Goal: Transaction & Acquisition: Purchase product/service

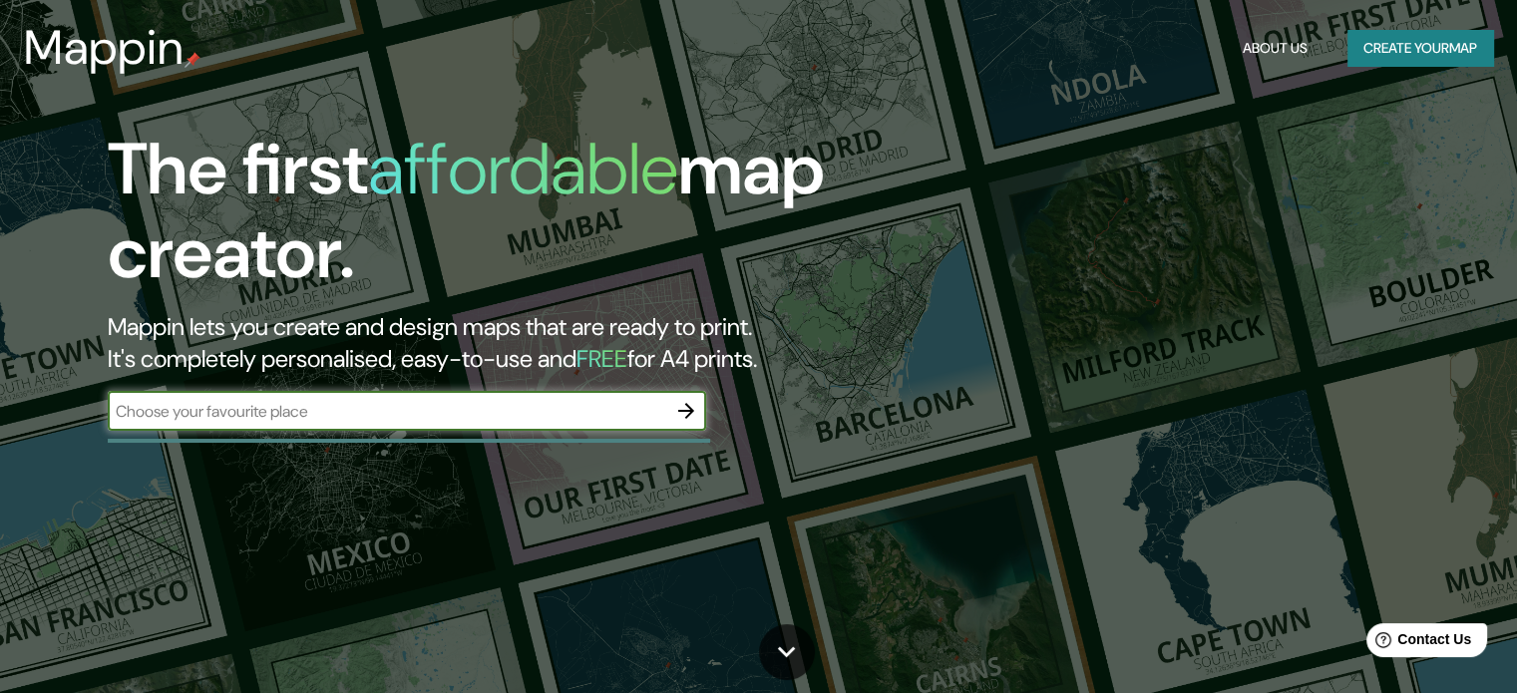
click at [487, 428] on div "​" at bounding box center [407, 411] width 598 height 40
type input "carabayllo [GEOGRAPHIC_DATA]"
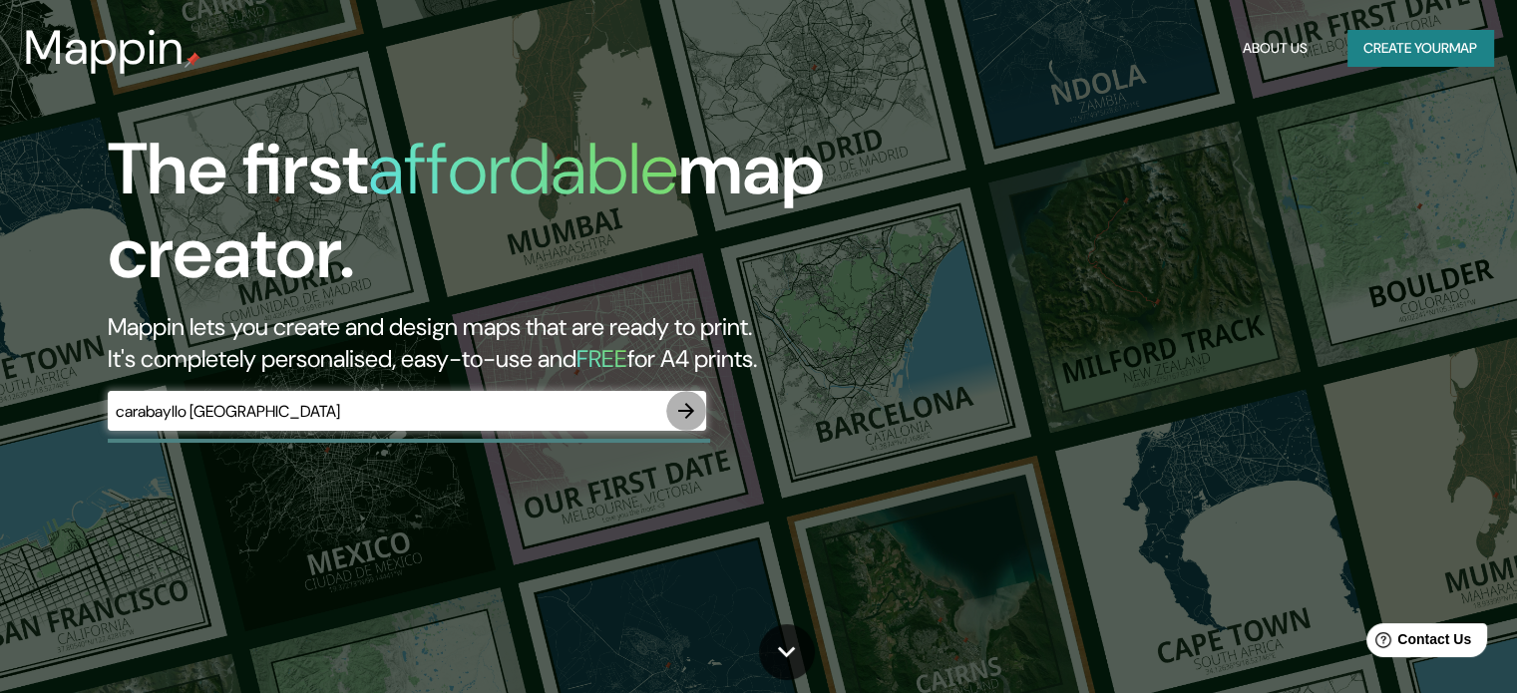
click at [684, 404] on icon "button" at bounding box center [686, 411] width 24 height 24
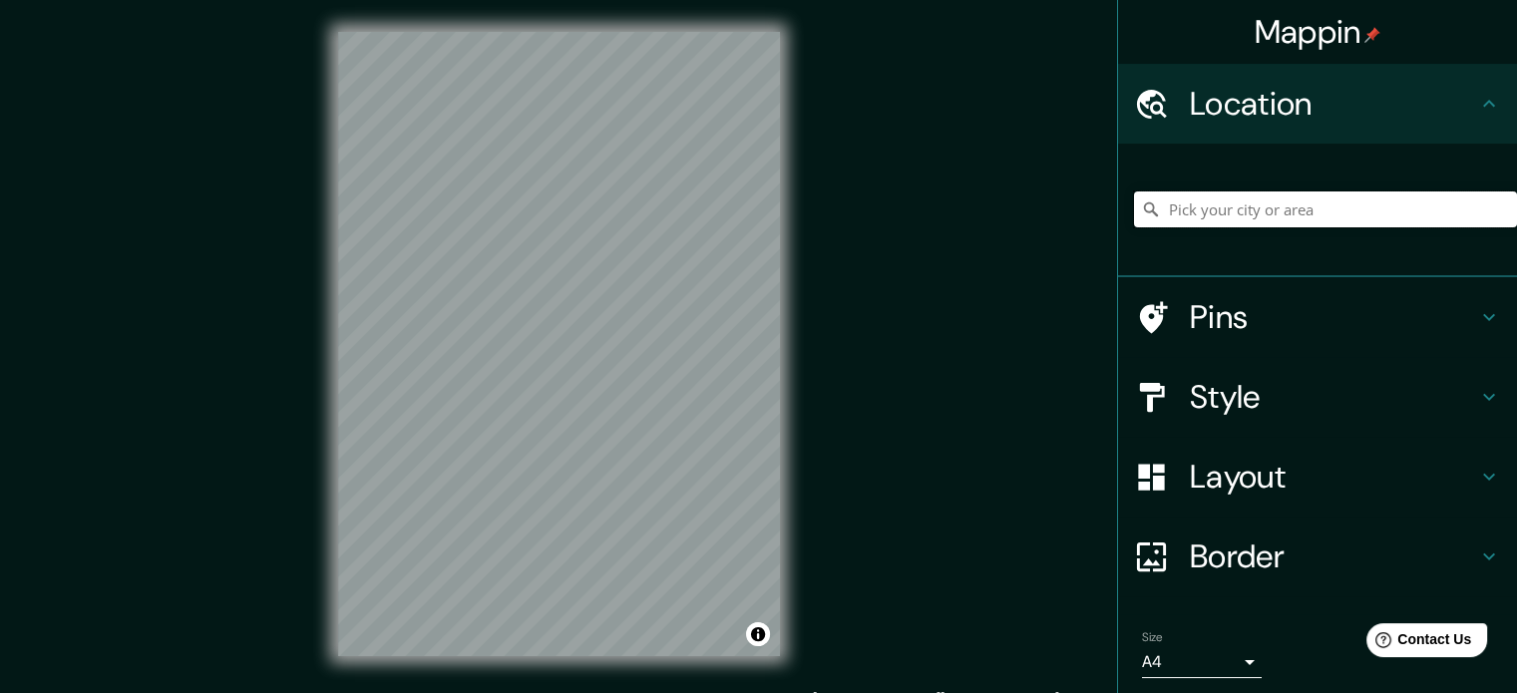
click at [1256, 218] on input "Pick your city or area" at bounding box center [1325, 209] width 383 height 36
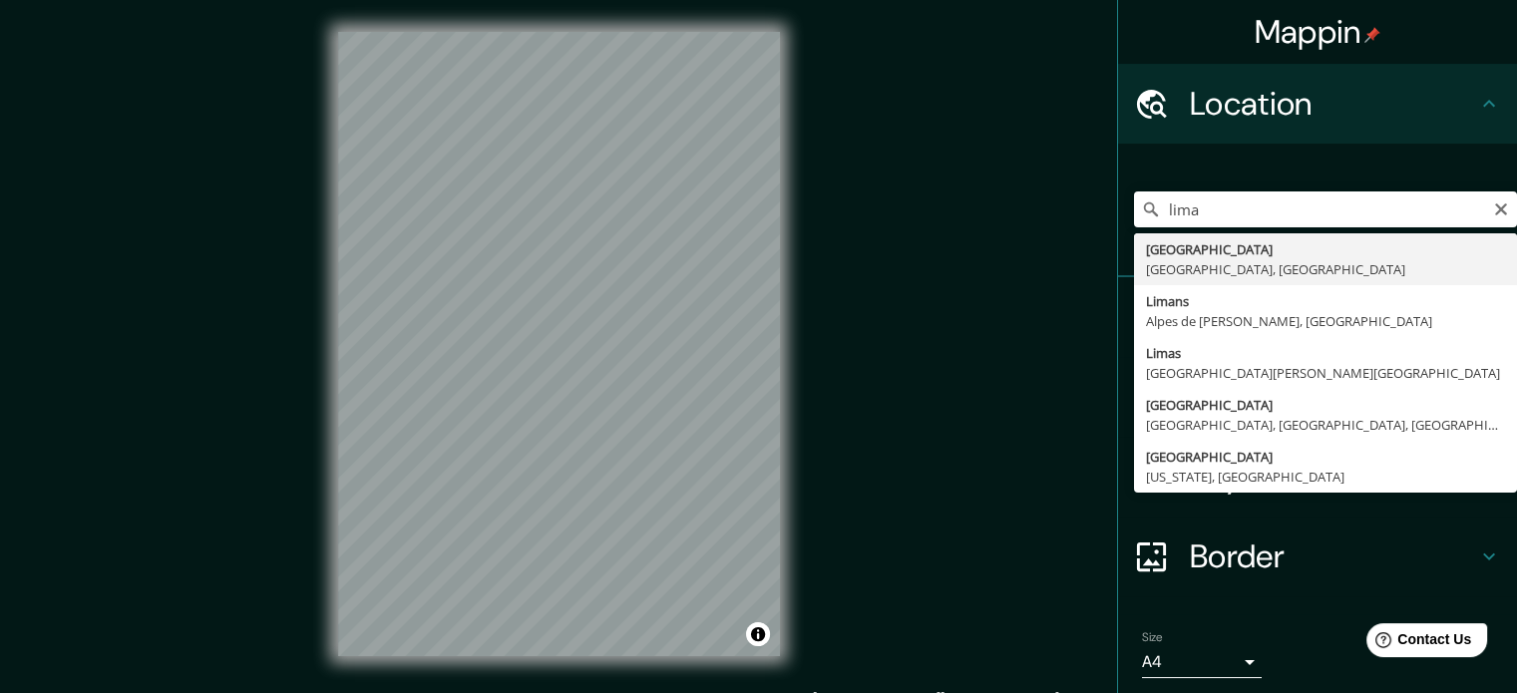
type input "[GEOGRAPHIC_DATA], [GEOGRAPHIC_DATA], [GEOGRAPHIC_DATA]"
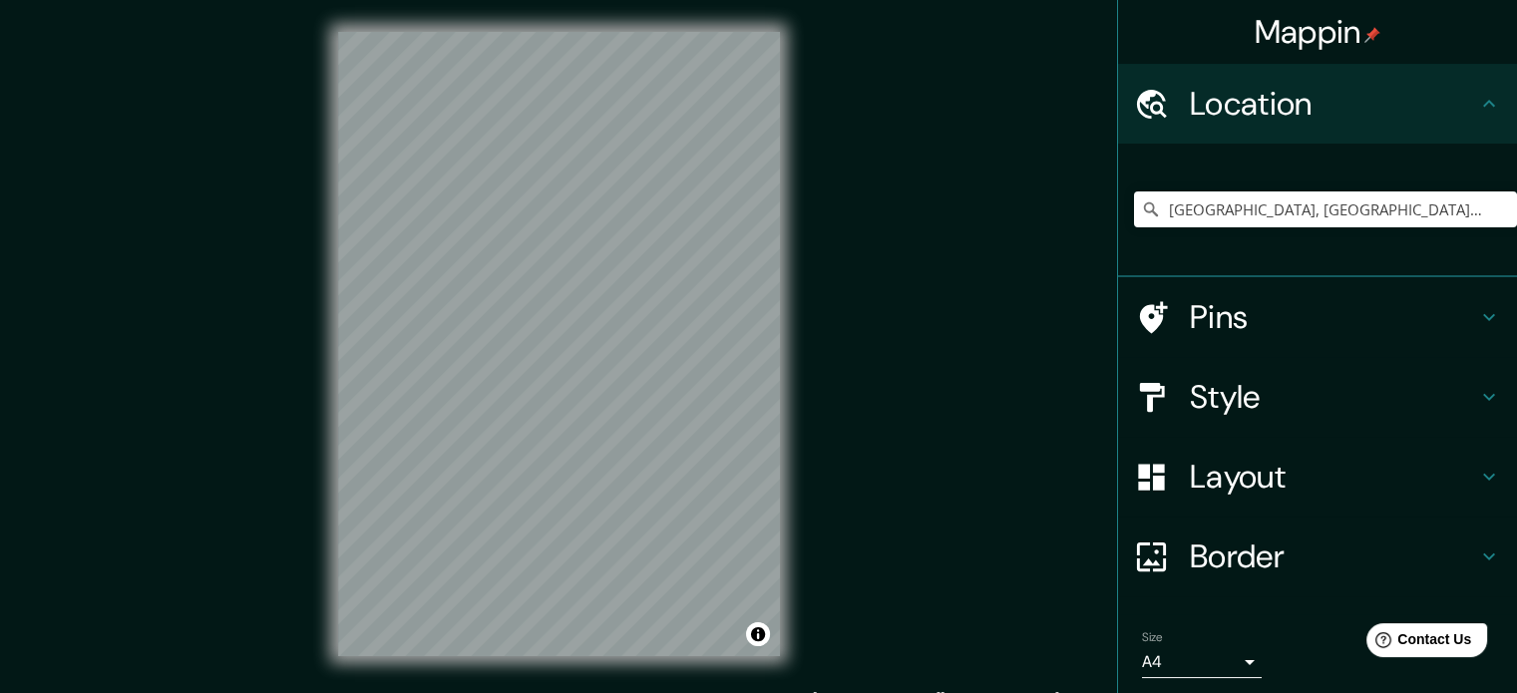
click at [1350, 471] on h4 "Layout" at bounding box center [1333, 477] width 287 height 40
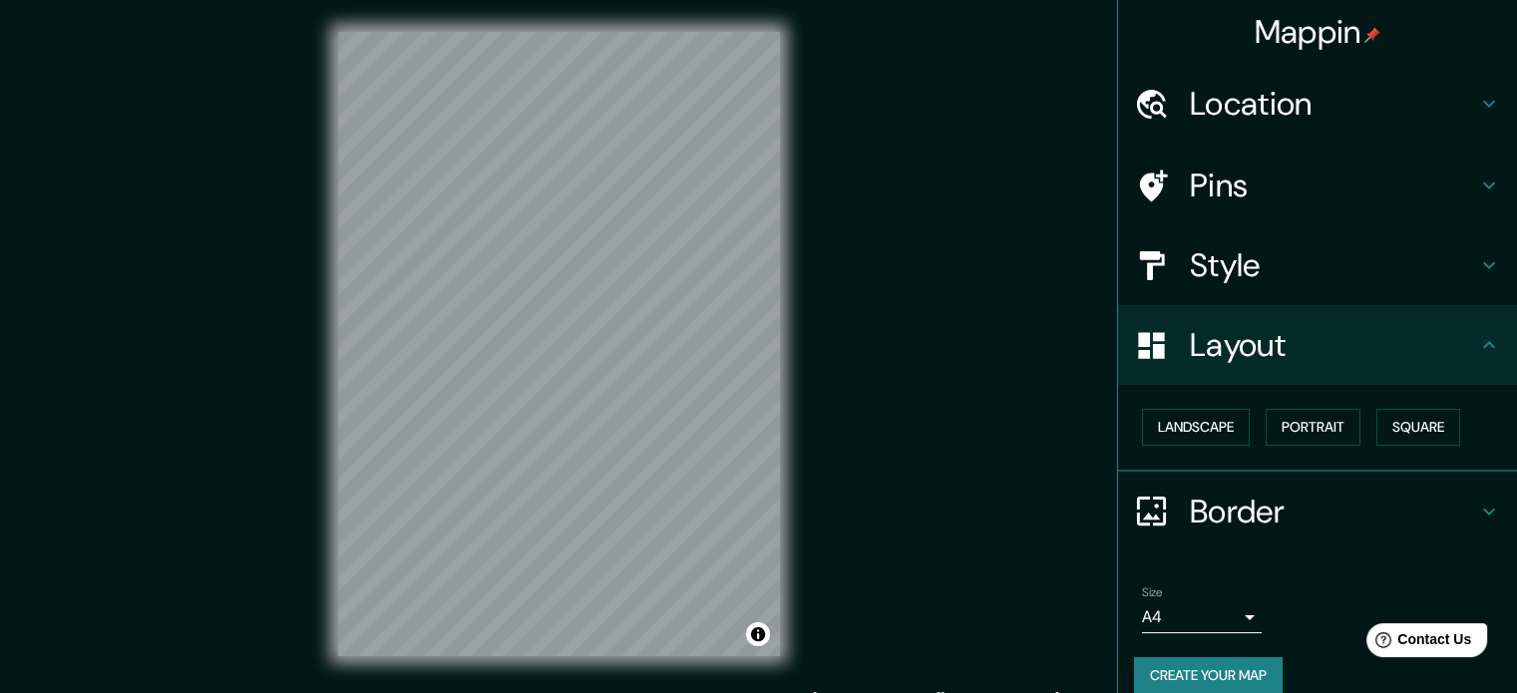
click at [1355, 330] on h4 "Layout" at bounding box center [1333, 345] width 287 height 40
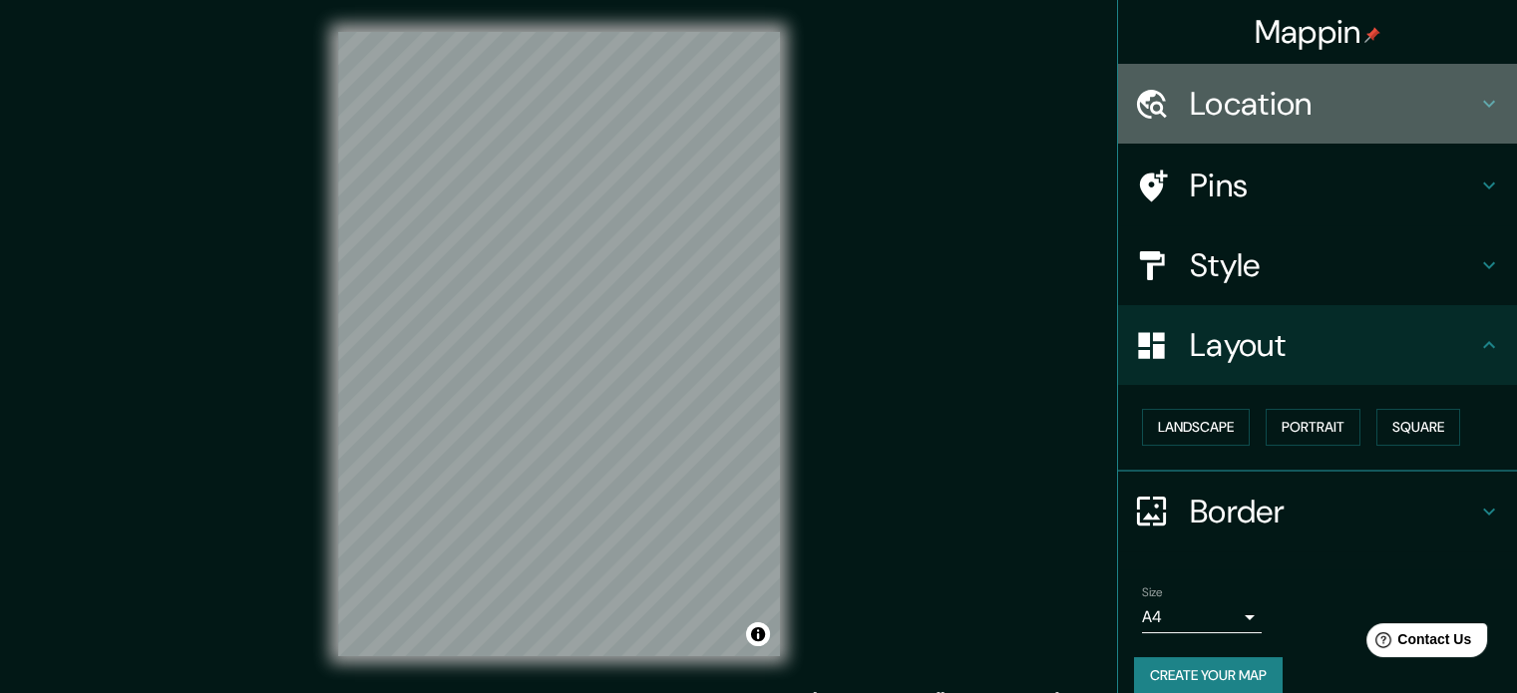
click at [1304, 94] on h4 "Location" at bounding box center [1333, 104] width 287 height 40
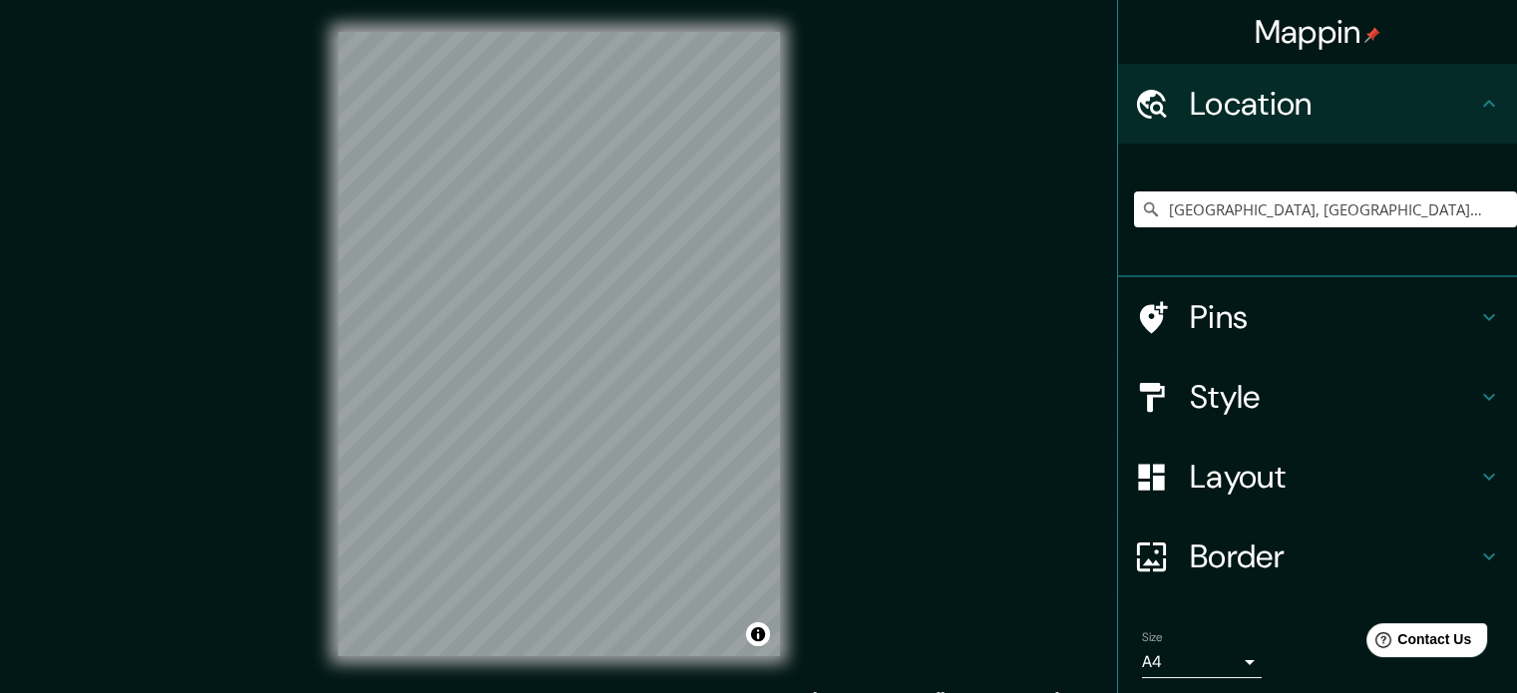
click at [1294, 332] on h4 "Pins" at bounding box center [1333, 317] width 287 height 40
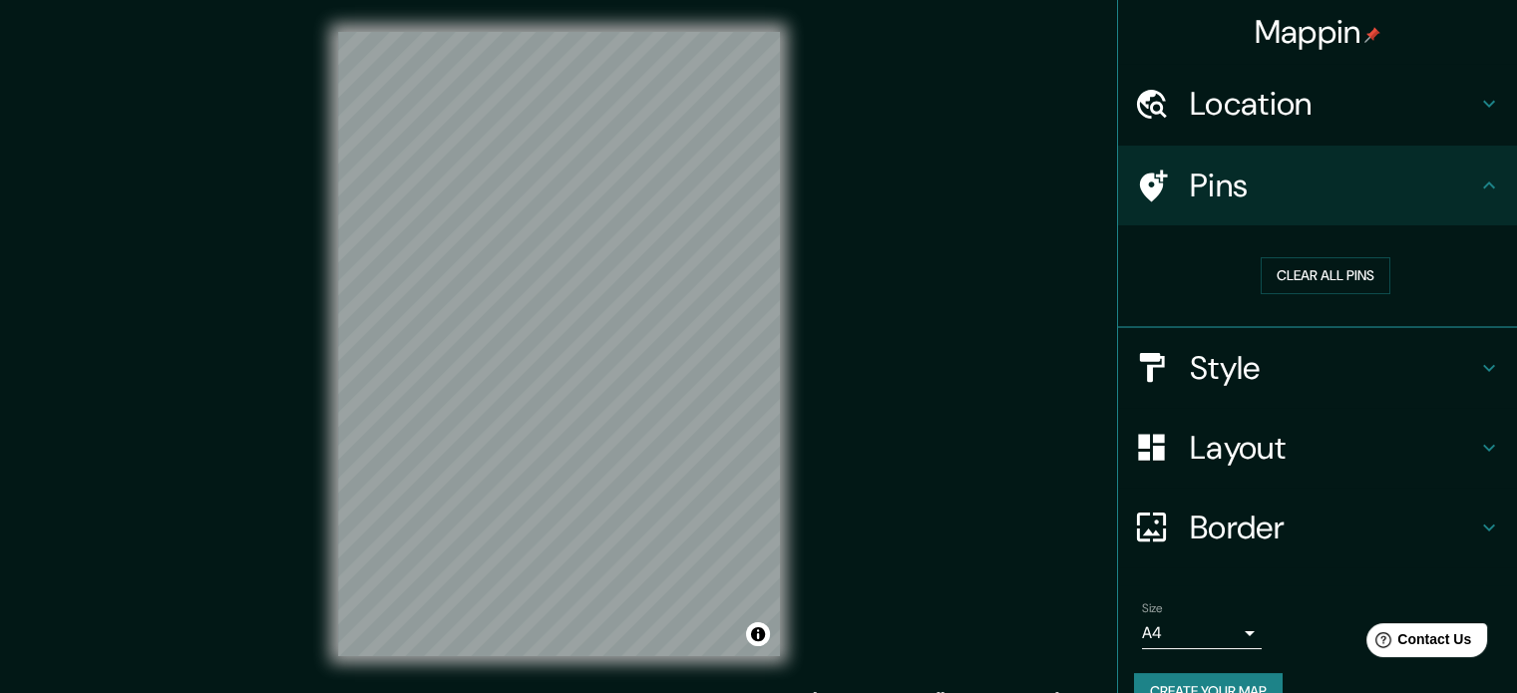
click at [1303, 365] on h4 "Style" at bounding box center [1333, 368] width 287 height 40
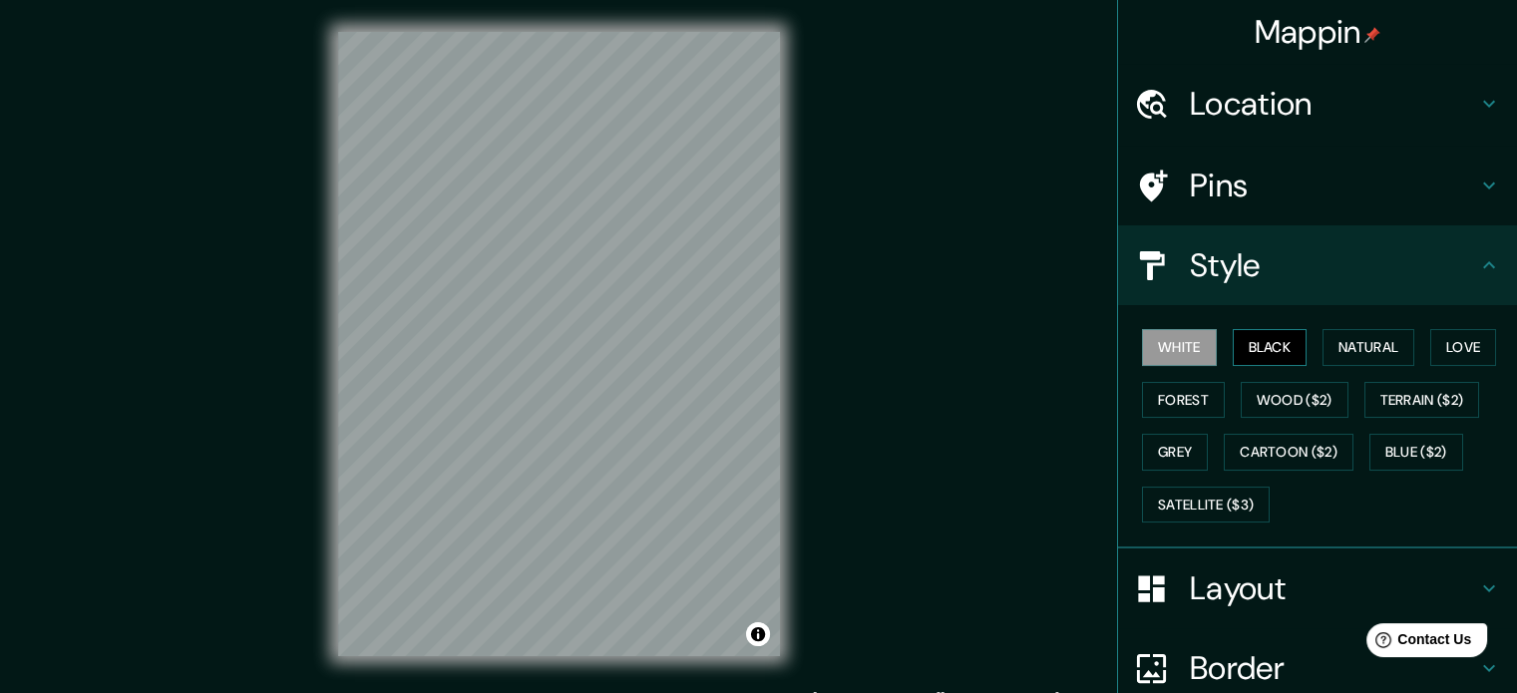
click at [1251, 338] on button "Black" at bounding box center [1269, 347] width 75 height 37
click at [1344, 358] on button "Natural" at bounding box center [1368, 347] width 92 height 37
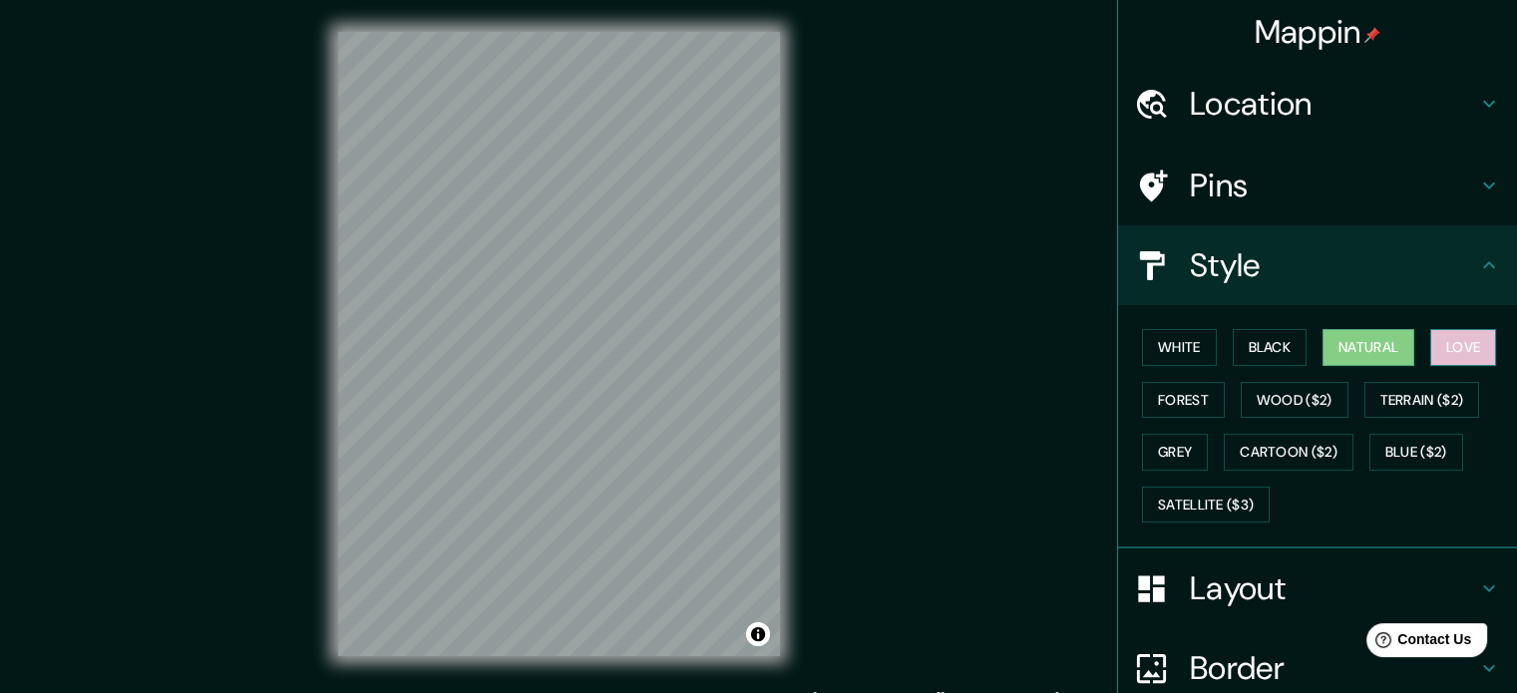
click at [1430, 347] on button "Love" at bounding box center [1463, 347] width 66 height 37
click at [1164, 390] on button "Forest" at bounding box center [1183, 400] width 83 height 37
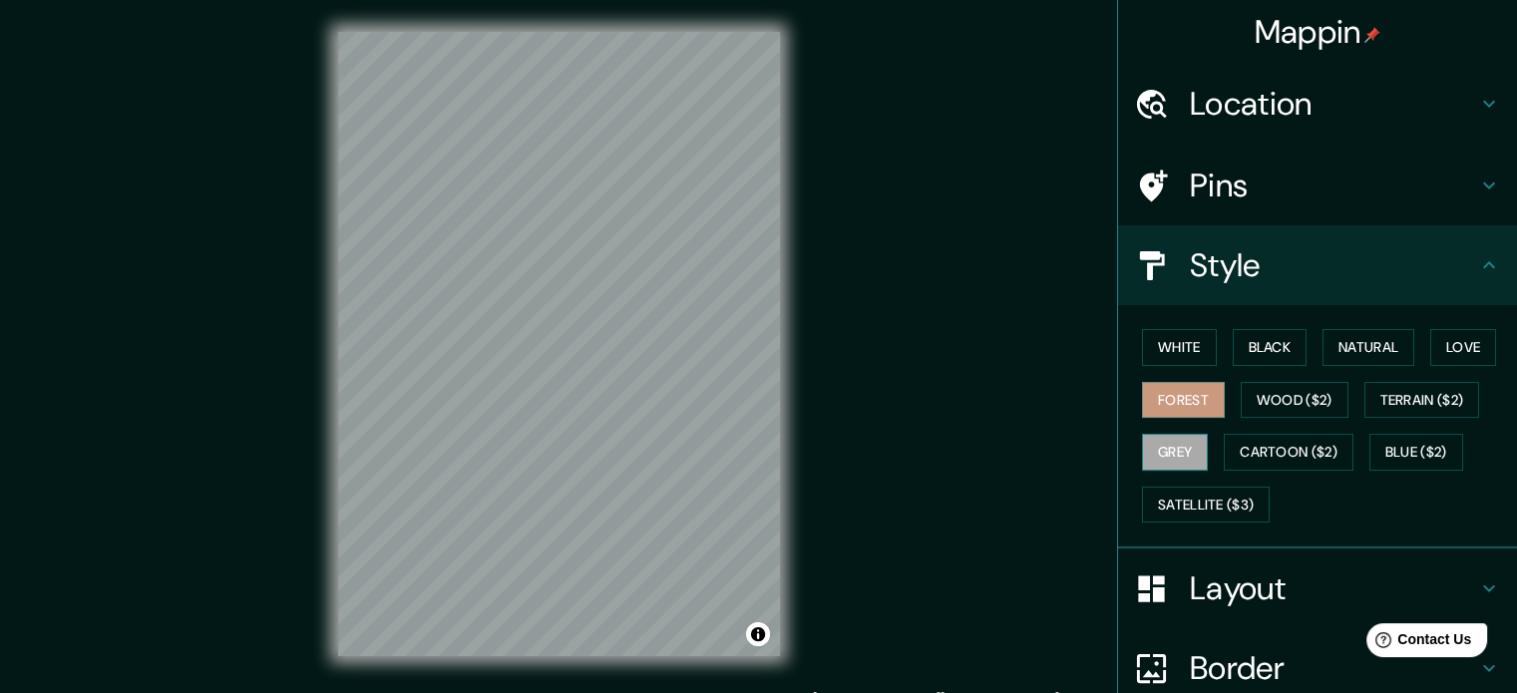
click at [1161, 446] on button "Grey" at bounding box center [1175, 452] width 66 height 37
click at [1168, 342] on button "White" at bounding box center [1179, 347] width 75 height 37
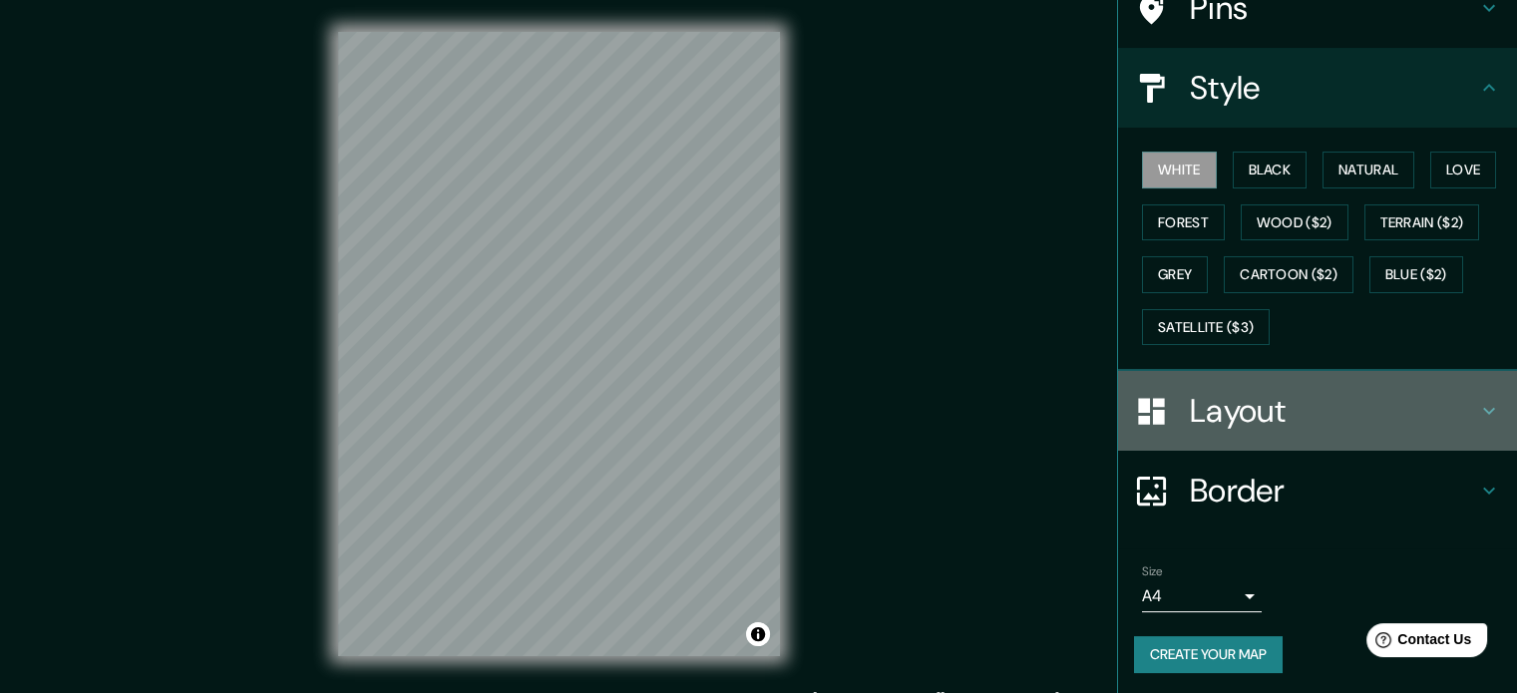
click at [1253, 409] on h4 "Layout" at bounding box center [1333, 411] width 287 height 40
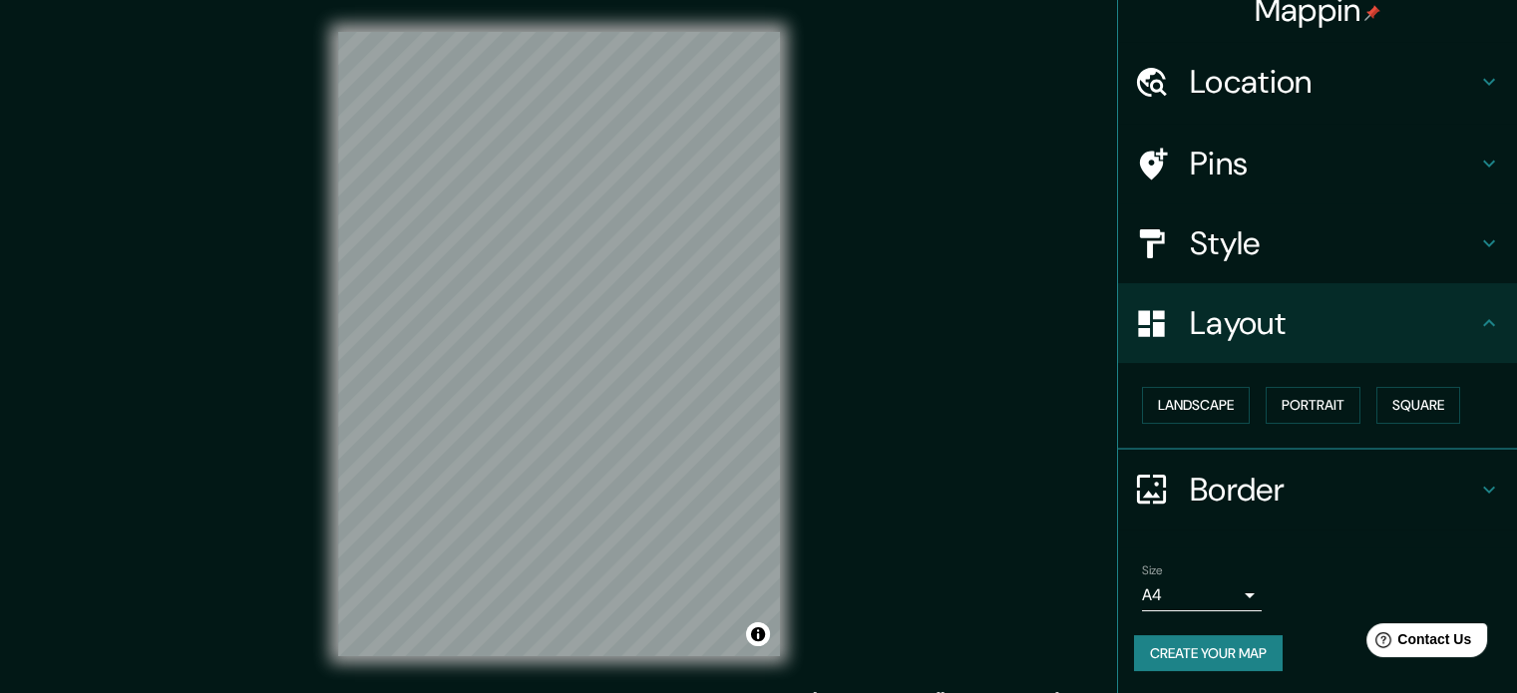
scroll to position [22, 0]
click at [1200, 409] on button "Landscape" at bounding box center [1196, 405] width 108 height 37
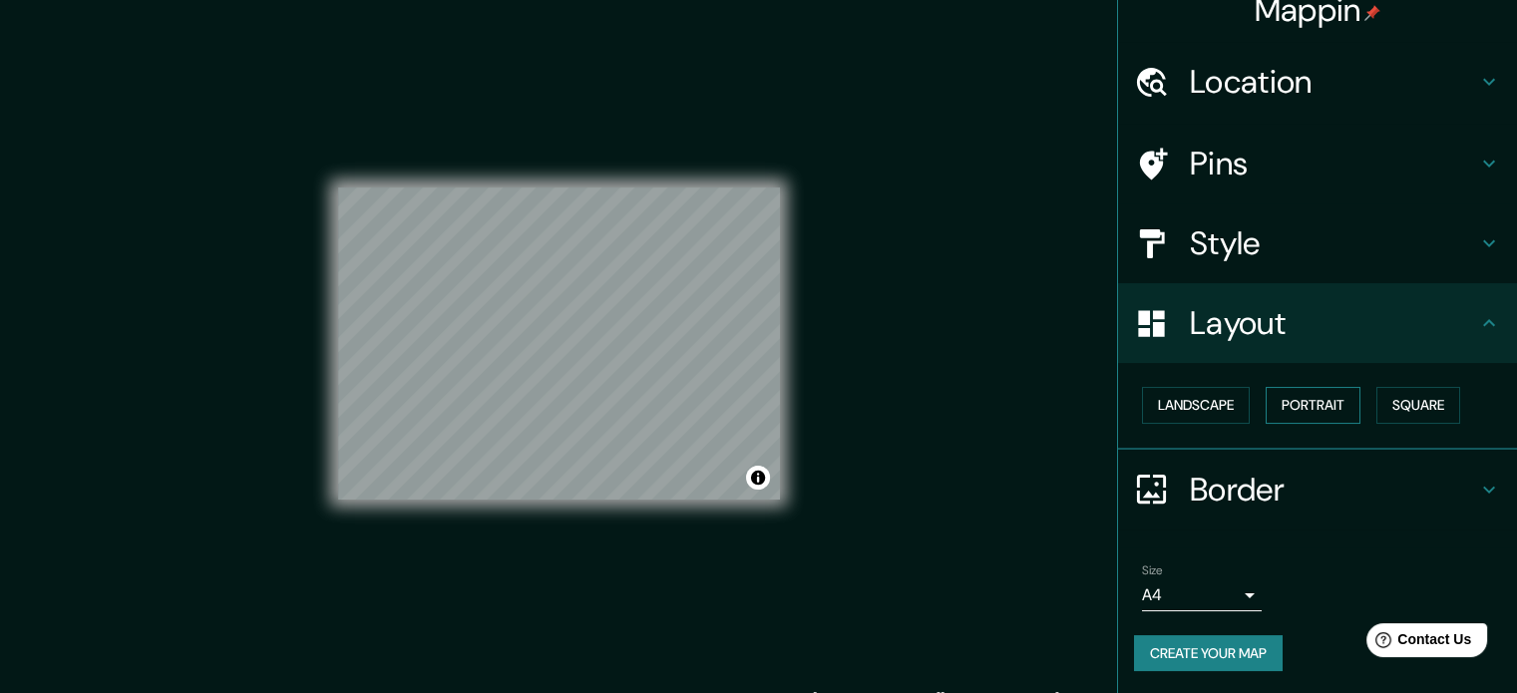
click at [1303, 410] on button "Portrait" at bounding box center [1312, 405] width 95 height 37
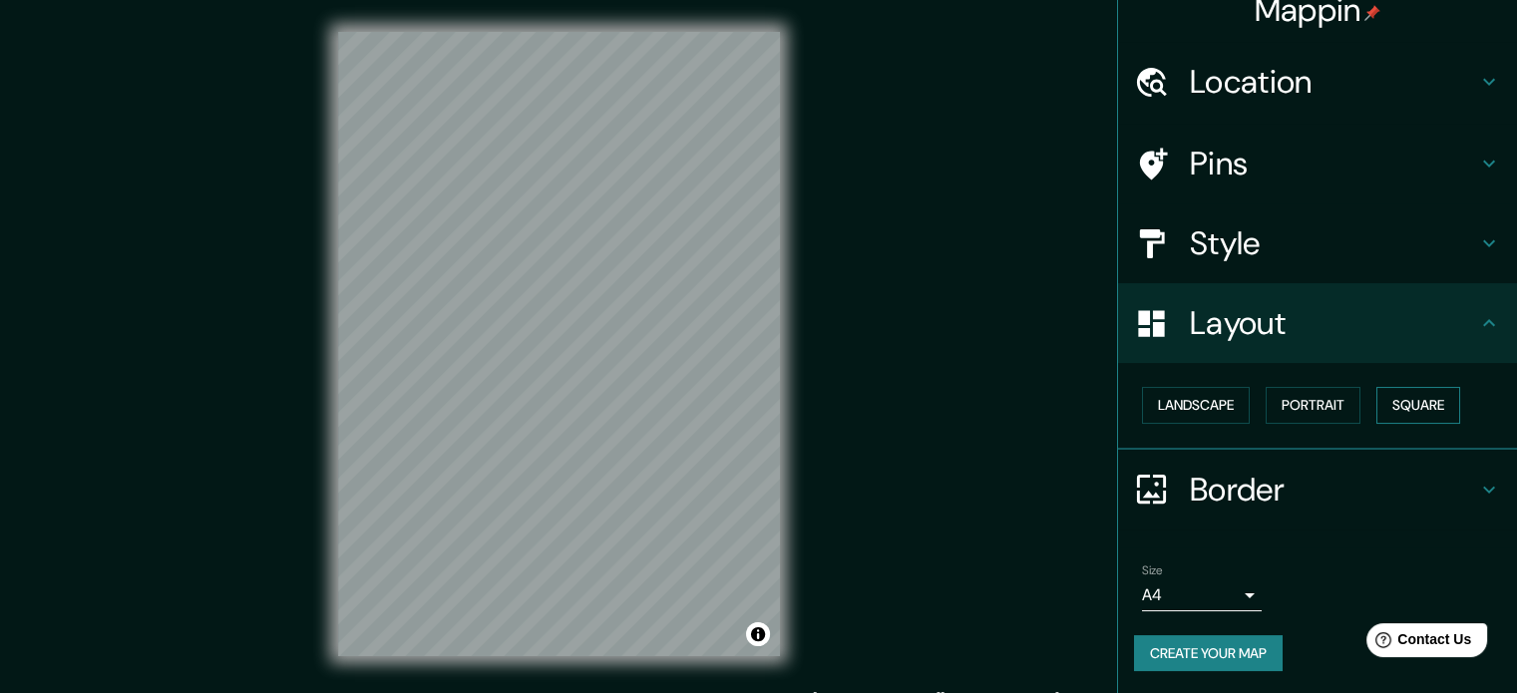
click at [1406, 402] on button "Square" at bounding box center [1418, 405] width 84 height 37
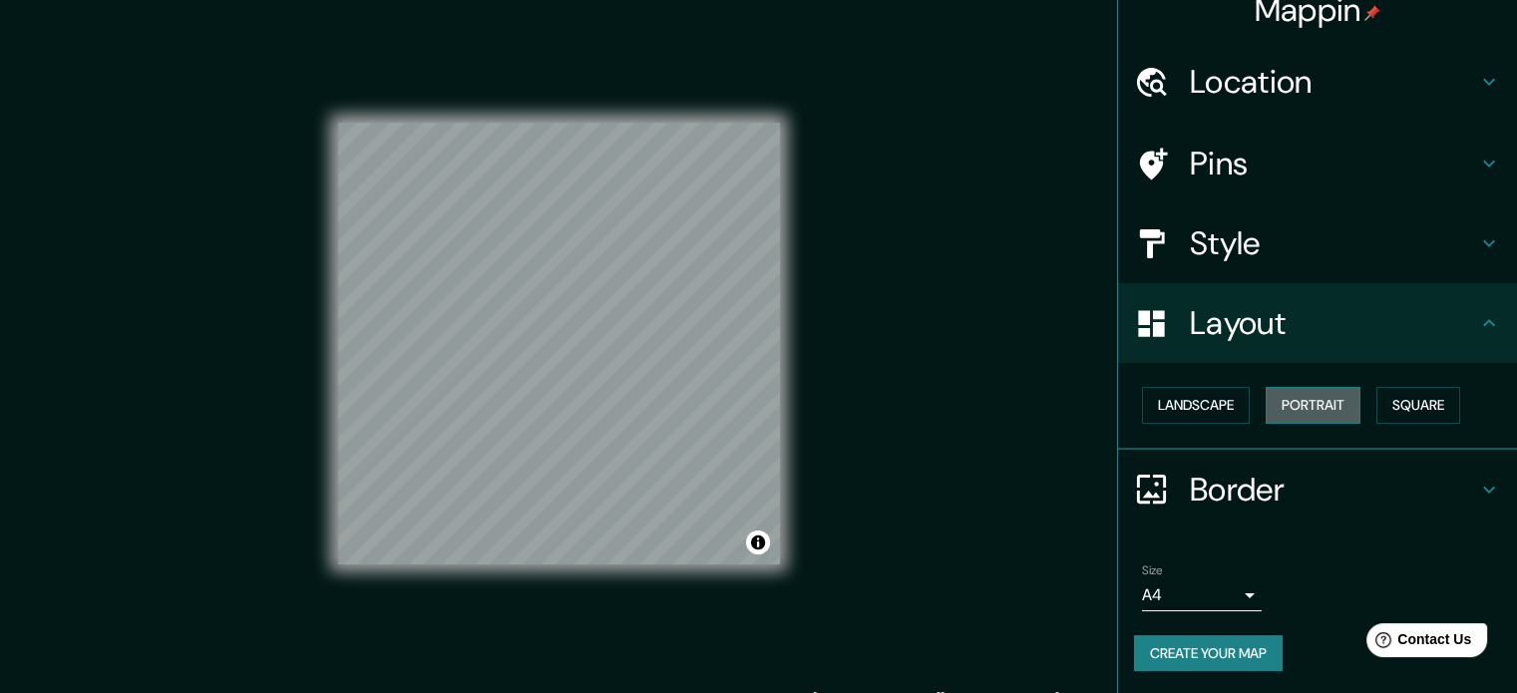
click at [1314, 397] on button "Portrait" at bounding box center [1312, 405] width 95 height 37
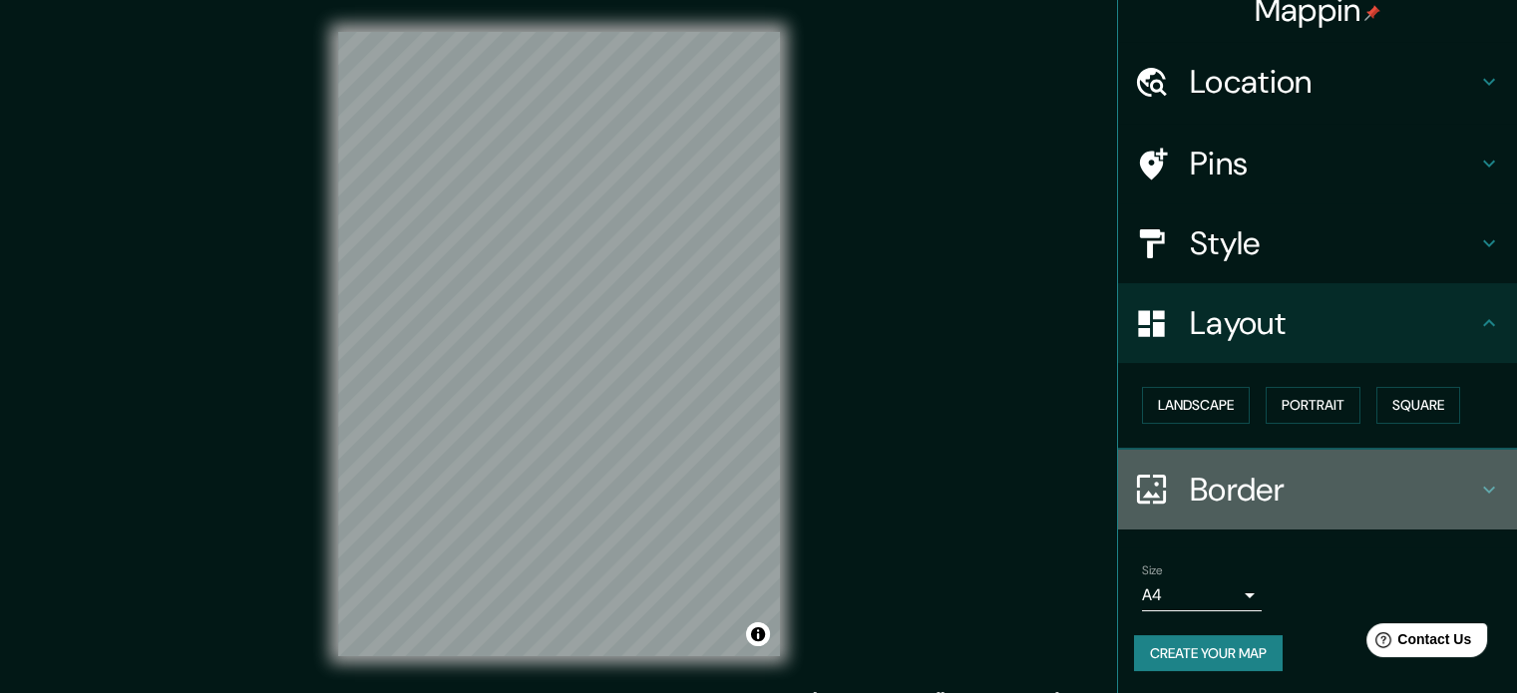
click at [1240, 480] on h4 "Border" at bounding box center [1333, 490] width 287 height 40
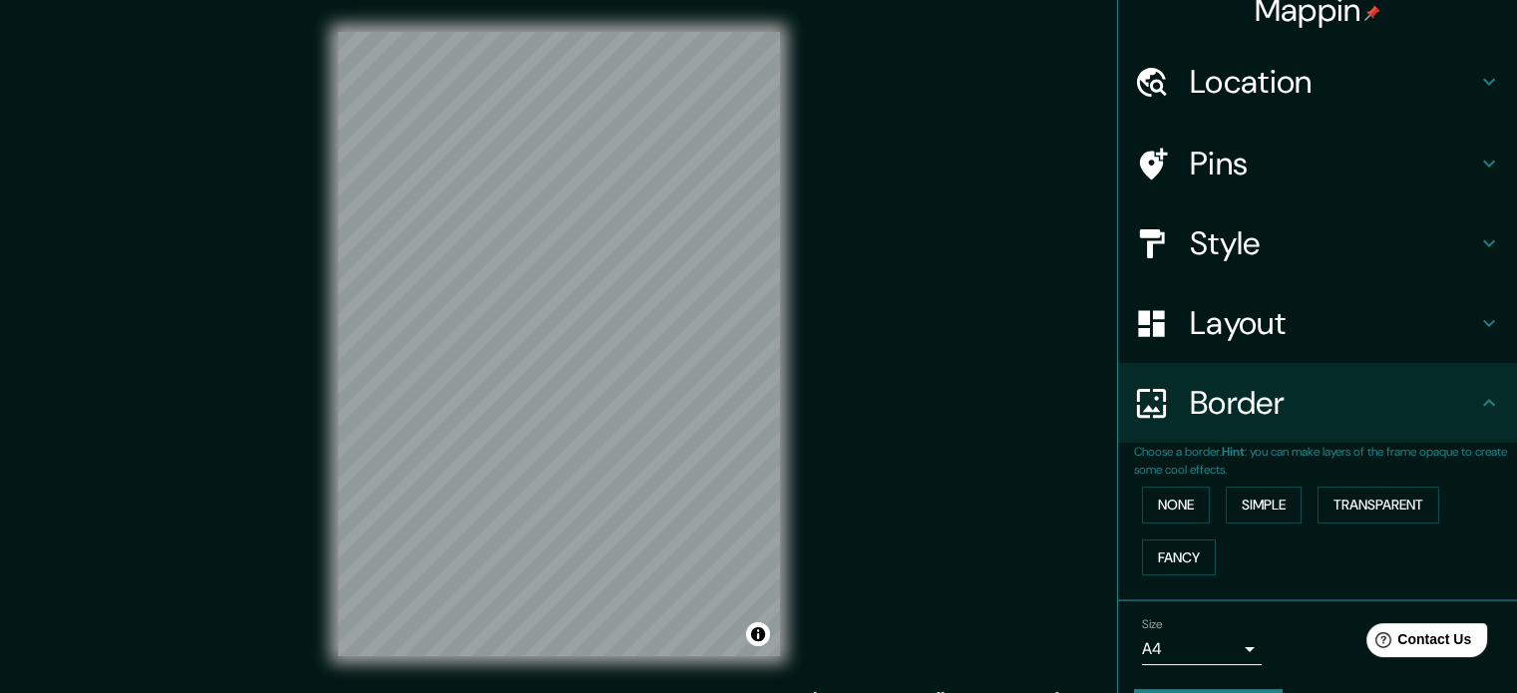
scroll to position [26, 0]
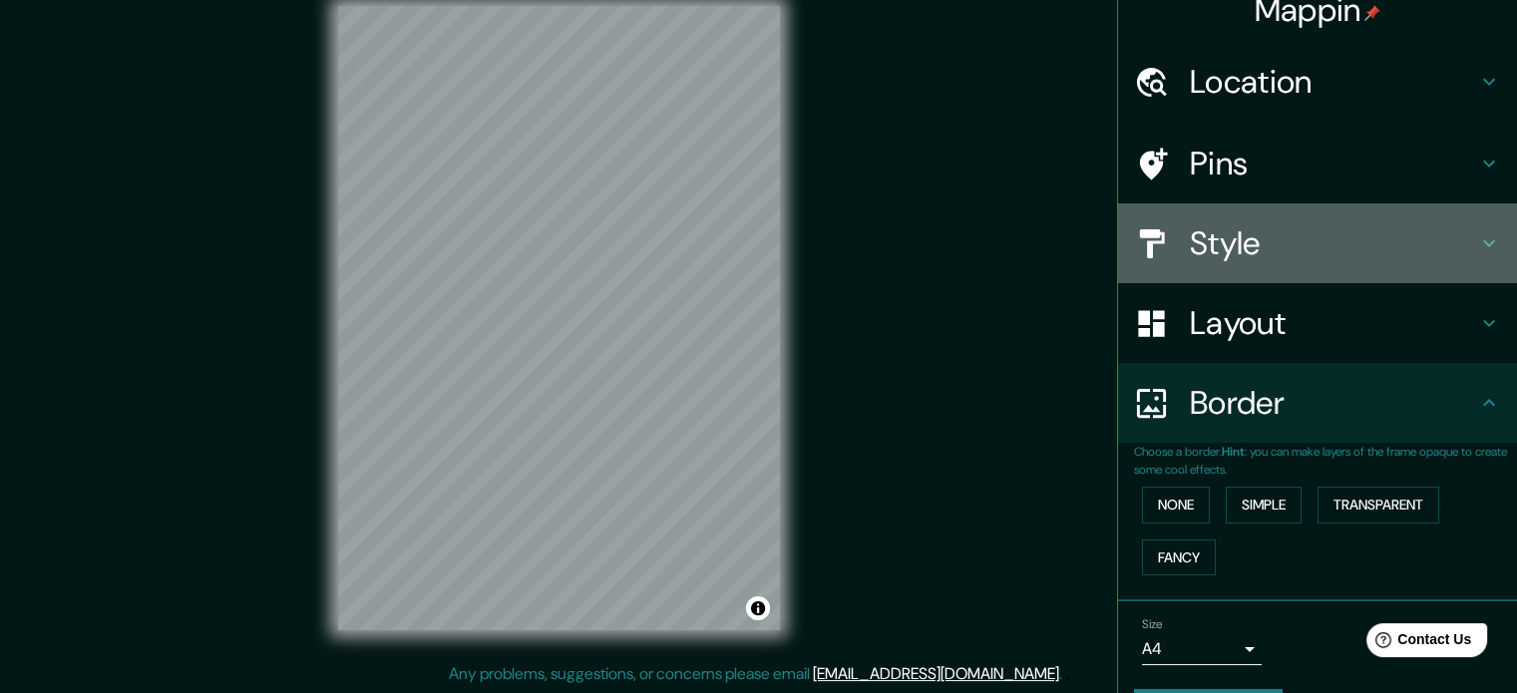
click at [1309, 250] on h4 "Style" at bounding box center [1333, 243] width 287 height 40
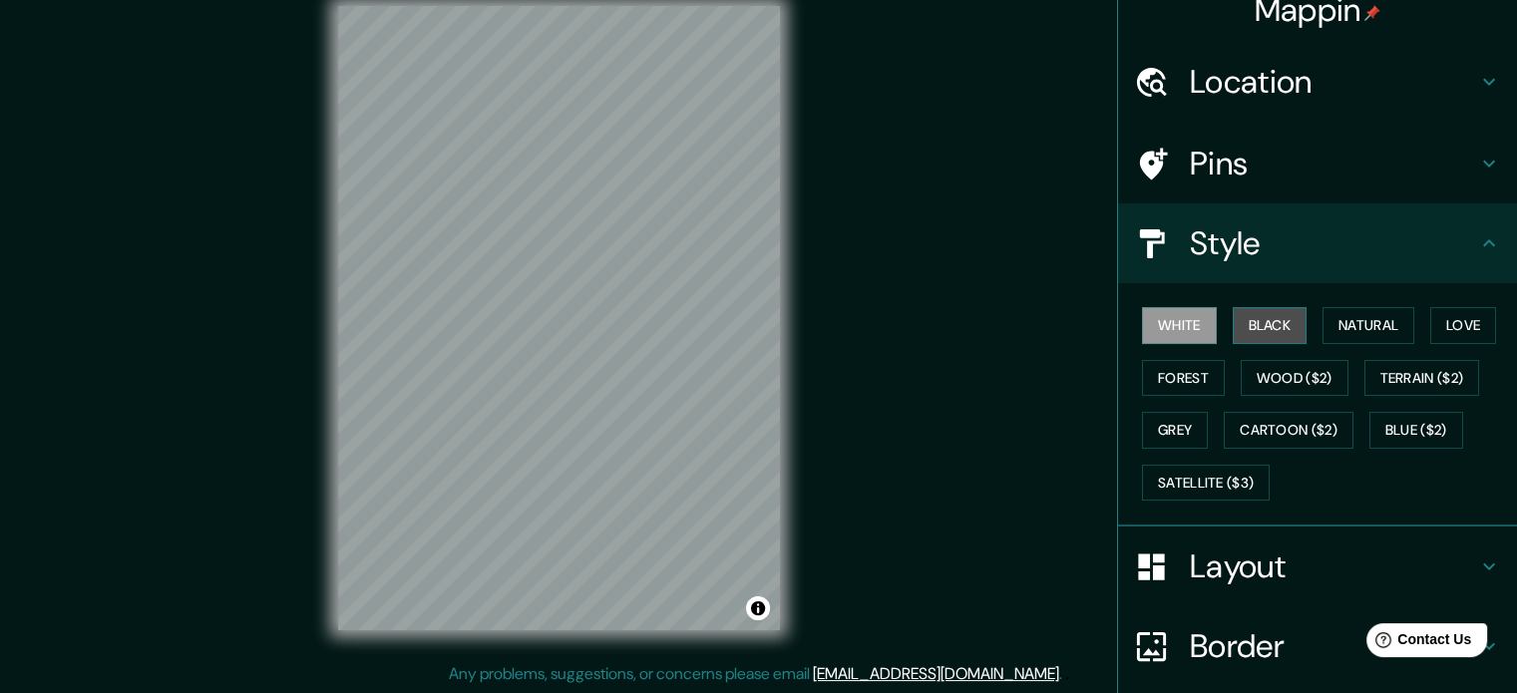
click at [1272, 318] on button "Black" at bounding box center [1269, 325] width 75 height 37
click at [1328, 325] on button "Natural" at bounding box center [1368, 325] width 92 height 37
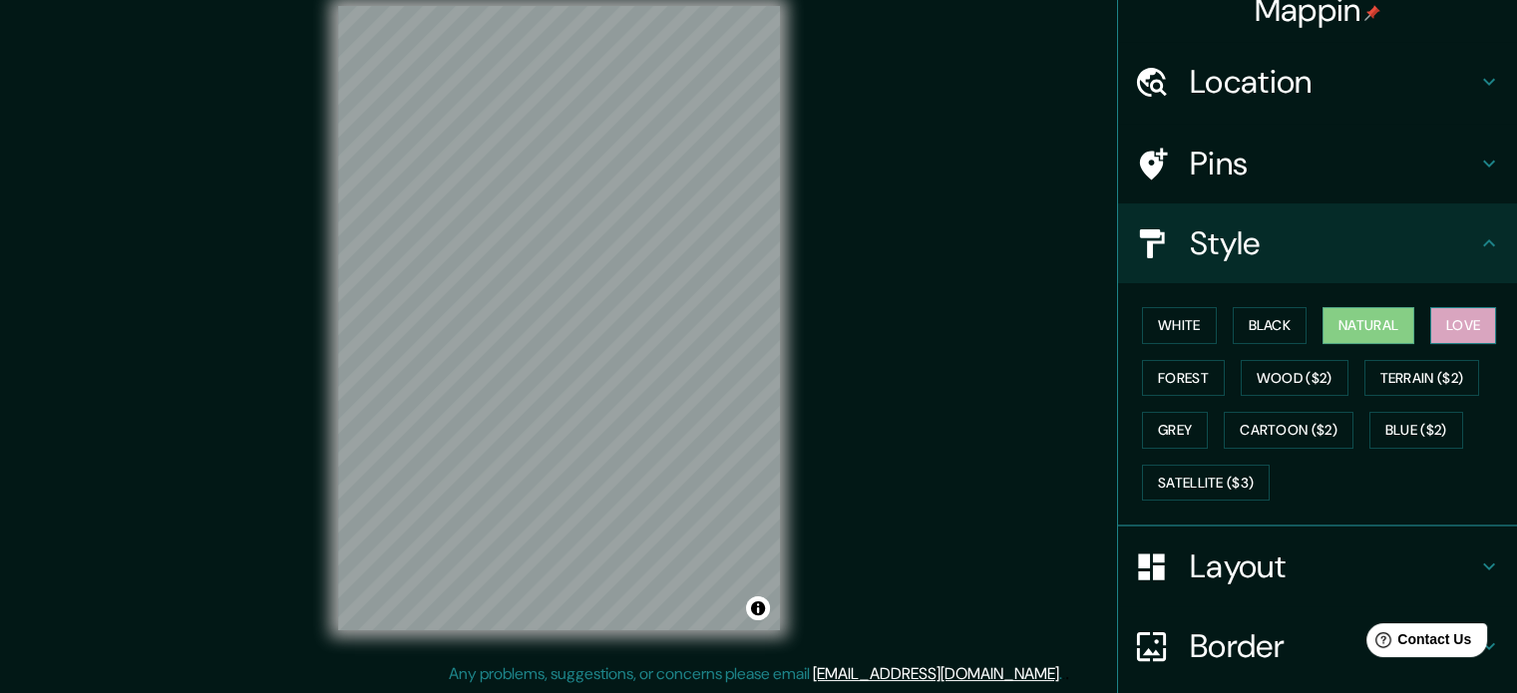
click at [1436, 317] on button "Love" at bounding box center [1463, 325] width 66 height 37
click at [1192, 378] on button "Forest" at bounding box center [1183, 378] width 83 height 37
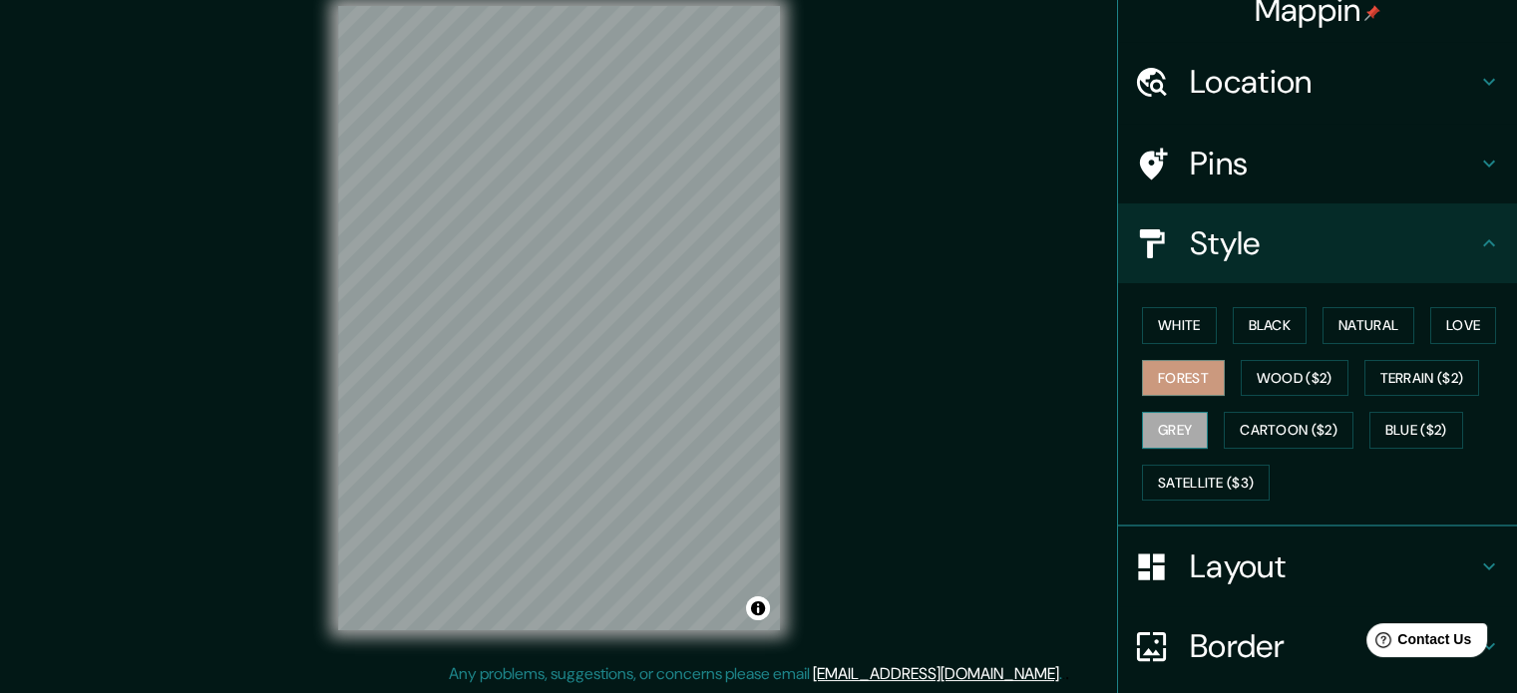
click at [1153, 426] on button "Grey" at bounding box center [1175, 430] width 66 height 37
click at [1164, 331] on button "White" at bounding box center [1179, 325] width 75 height 37
click at [1329, 258] on h4 "Style" at bounding box center [1333, 243] width 287 height 40
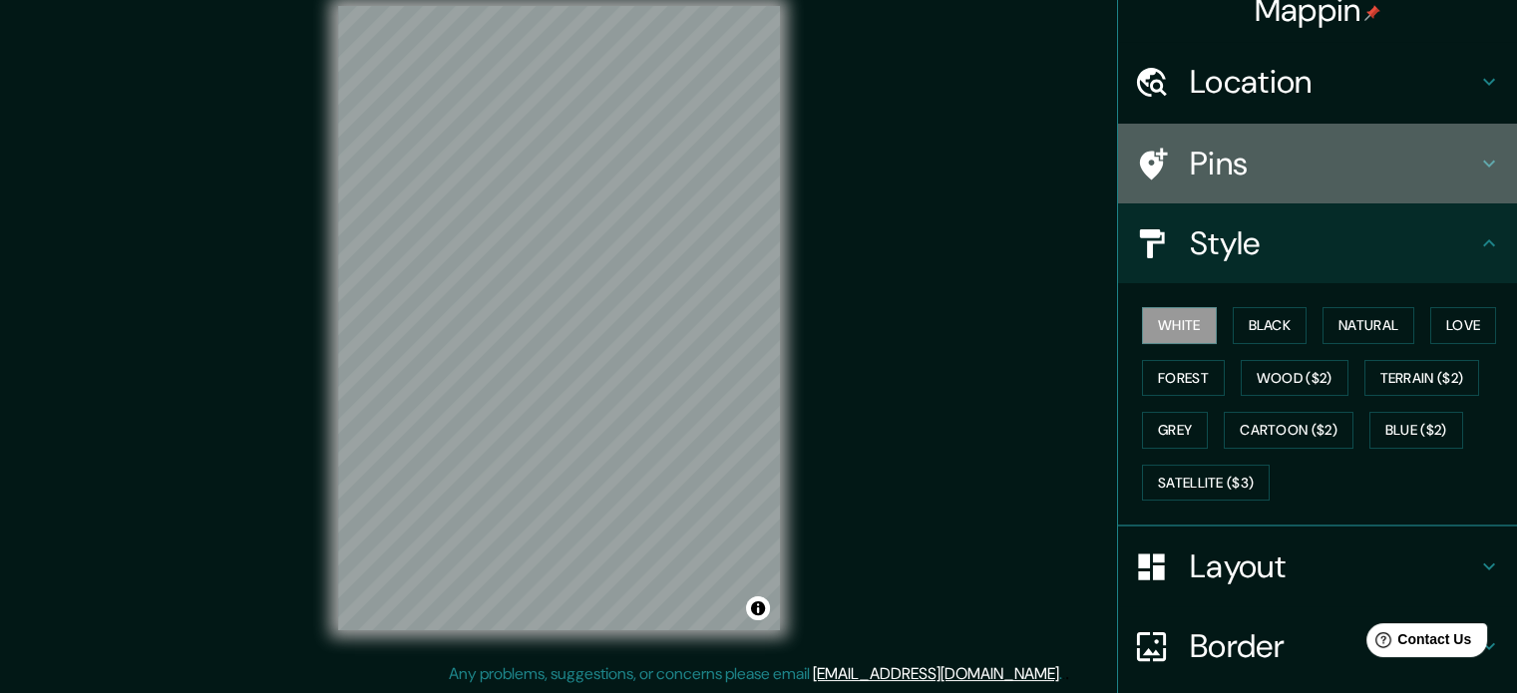
click at [1307, 167] on h4 "Pins" at bounding box center [1333, 164] width 287 height 40
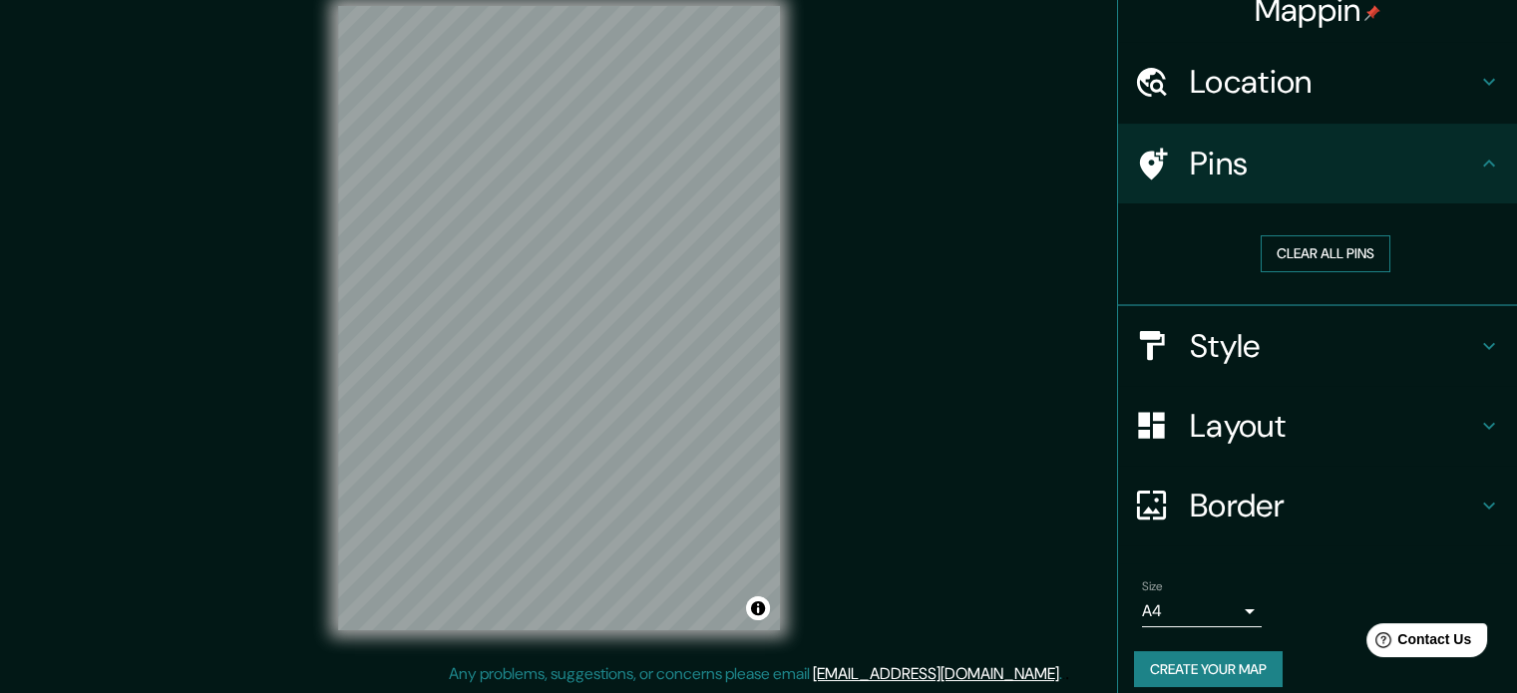
click at [1306, 245] on button "Clear all pins" at bounding box center [1325, 253] width 130 height 37
click at [1301, 258] on button "Clear all pins" at bounding box center [1325, 253] width 130 height 37
click at [1321, 255] on button "Clear all pins" at bounding box center [1325, 253] width 130 height 37
click at [1244, 337] on h4 "Style" at bounding box center [1333, 346] width 287 height 40
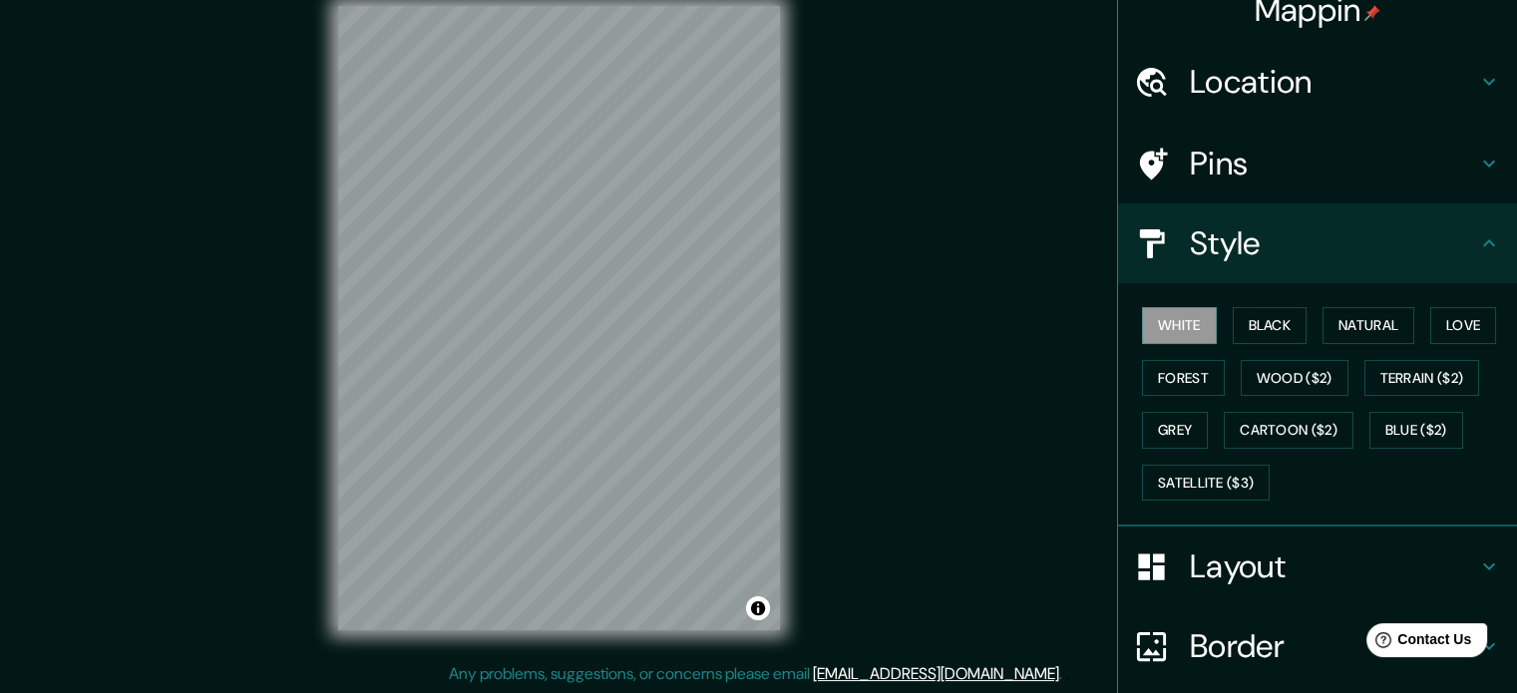
click at [1268, 565] on h4 "Layout" at bounding box center [1333, 566] width 287 height 40
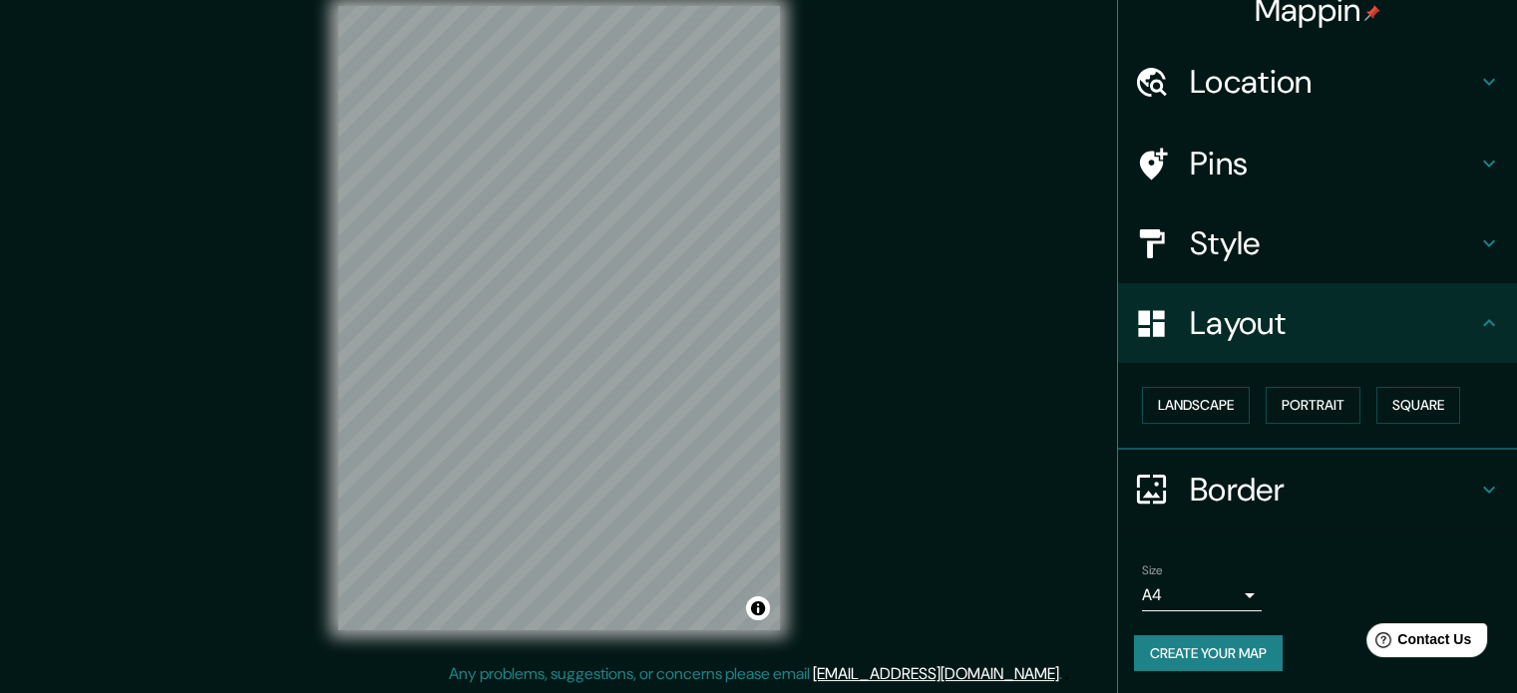
click at [1229, 474] on h4 "Border" at bounding box center [1333, 490] width 287 height 40
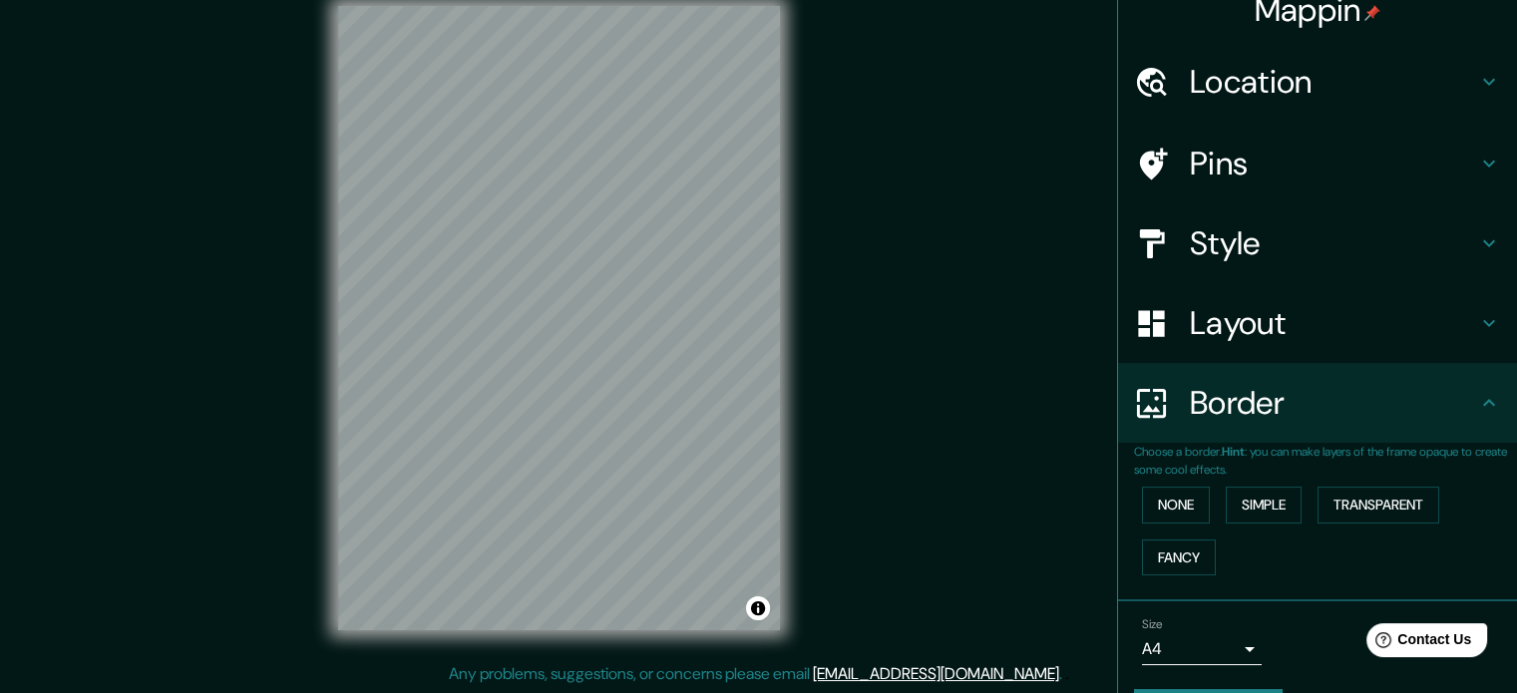
scroll to position [76, 0]
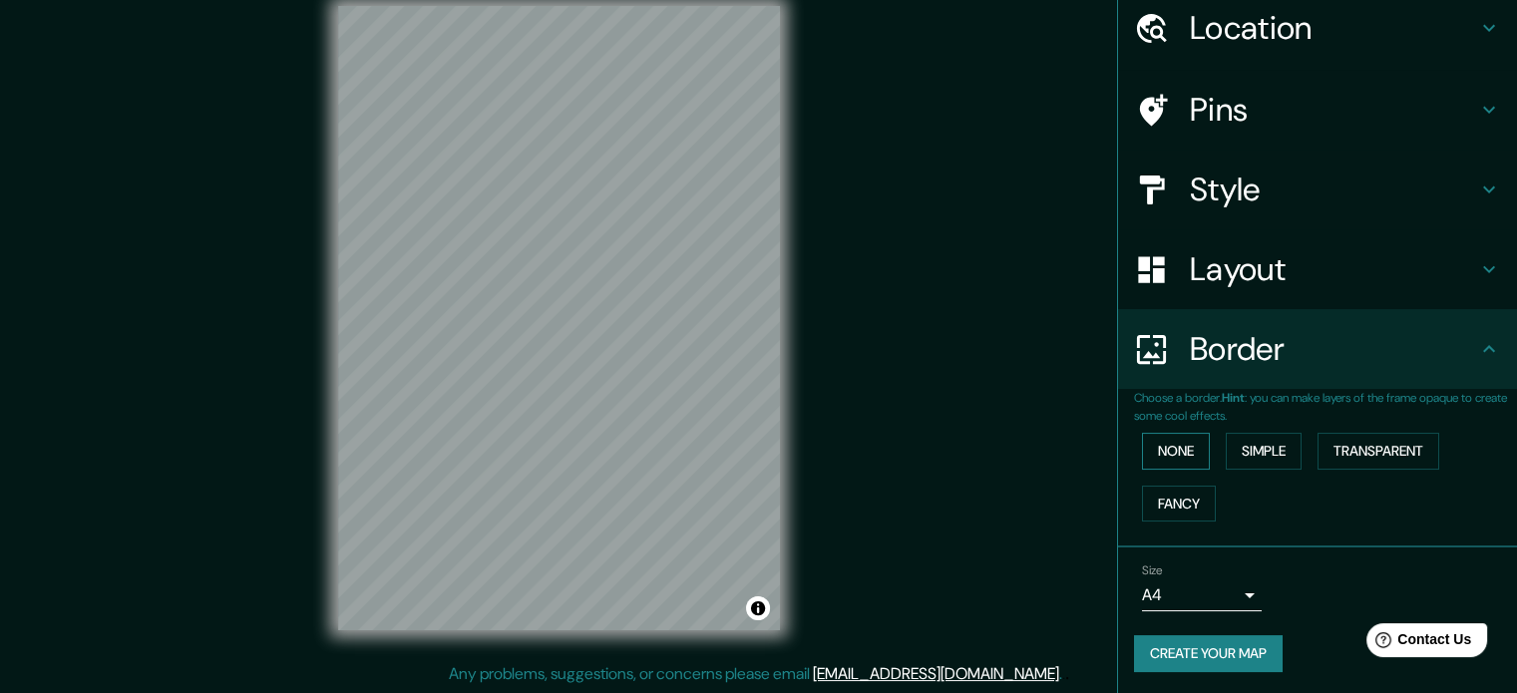
click at [1180, 444] on button "None" at bounding box center [1176, 451] width 68 height 37
click at [1258, 449] on button "Simple" at bounding box center [1263, 451] width 76 height 37
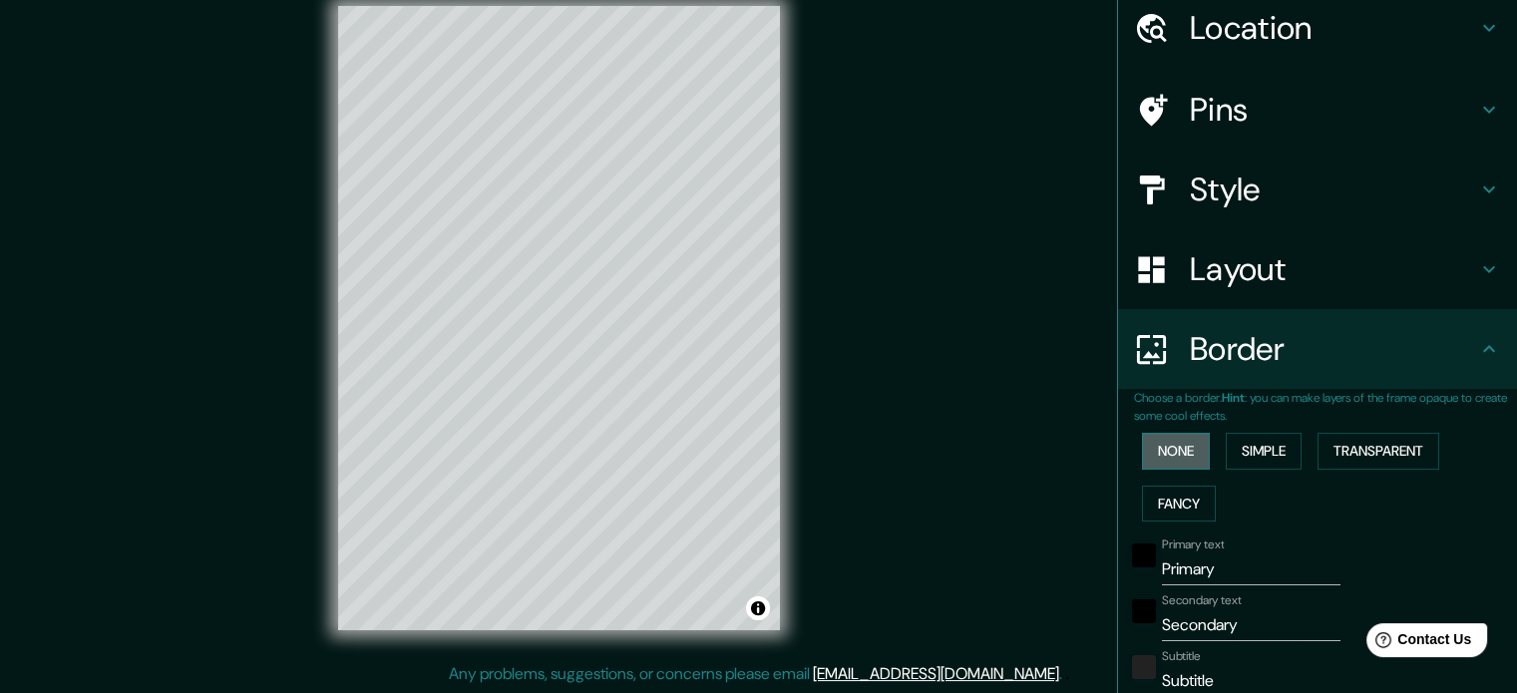
click at [1169, 453] on button "None" at bounding box center [1176, 451] width 68 height 37
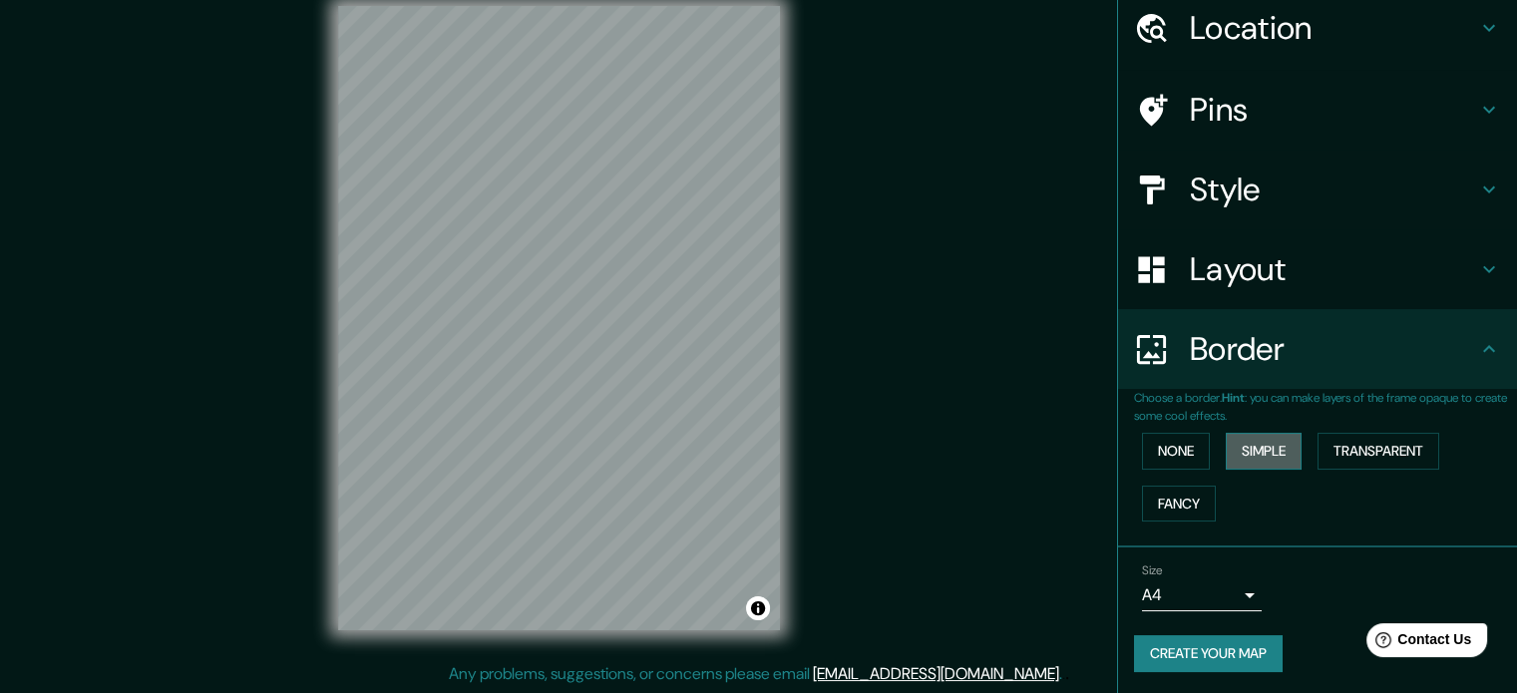
click at [1270, 444] on button "Simple" at bounding box center [1263, 451] width 76 height 37
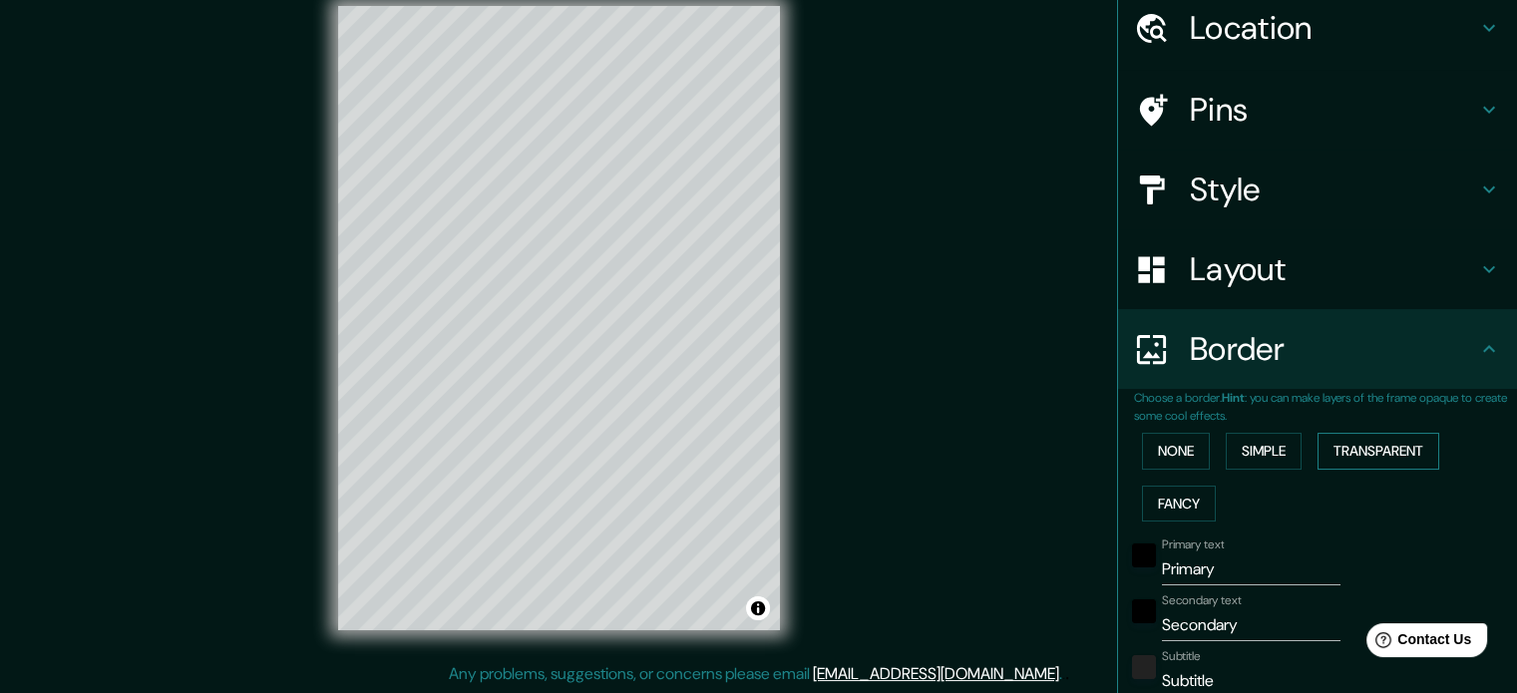
click at [1367, 440] on button "Transparent" at bounding box center [1378, 451] width 122 height 37
click at [1142, 498] on button "Fancy" at bounding box center [1179, 504] width 74 height 37
click at [1363, 446] on button "Transparent" at bounding box center [1378, 451] width 122 height 37
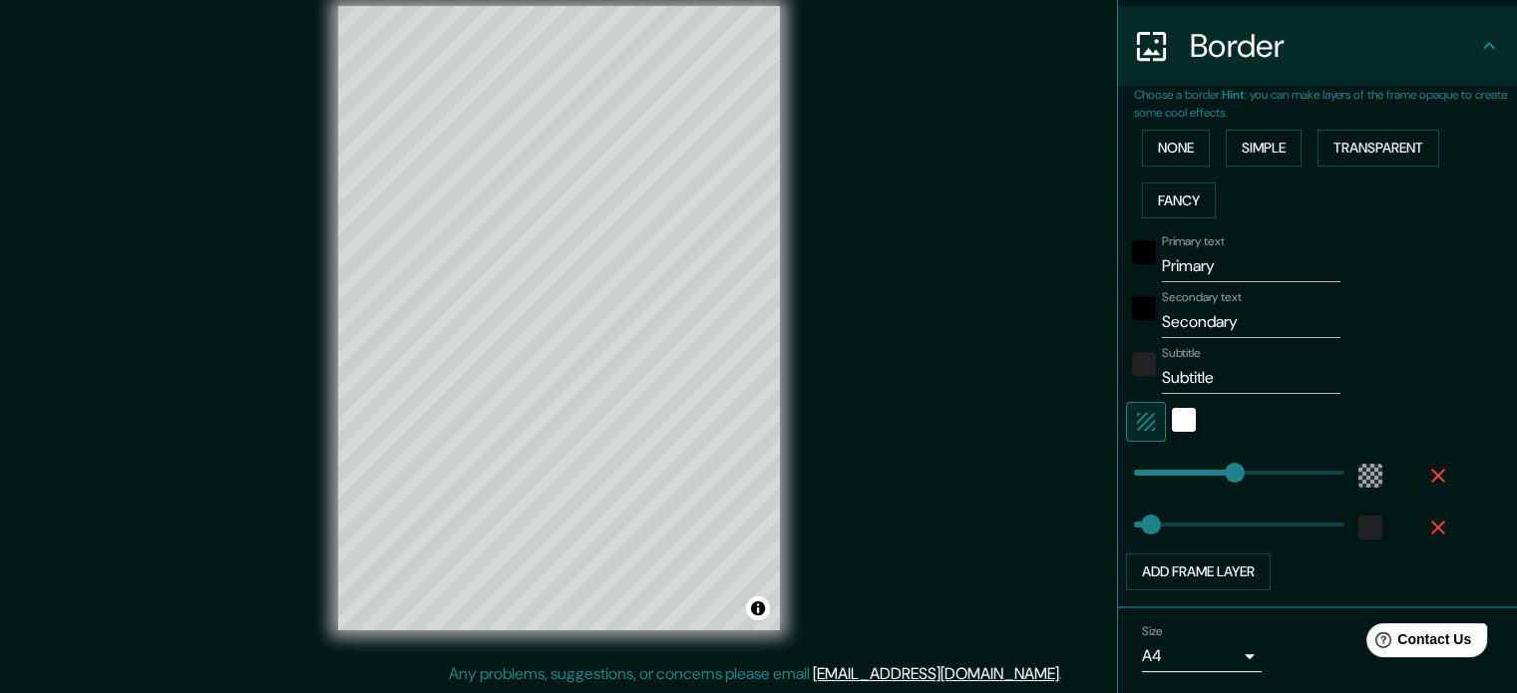
scroll to position [439, 0]
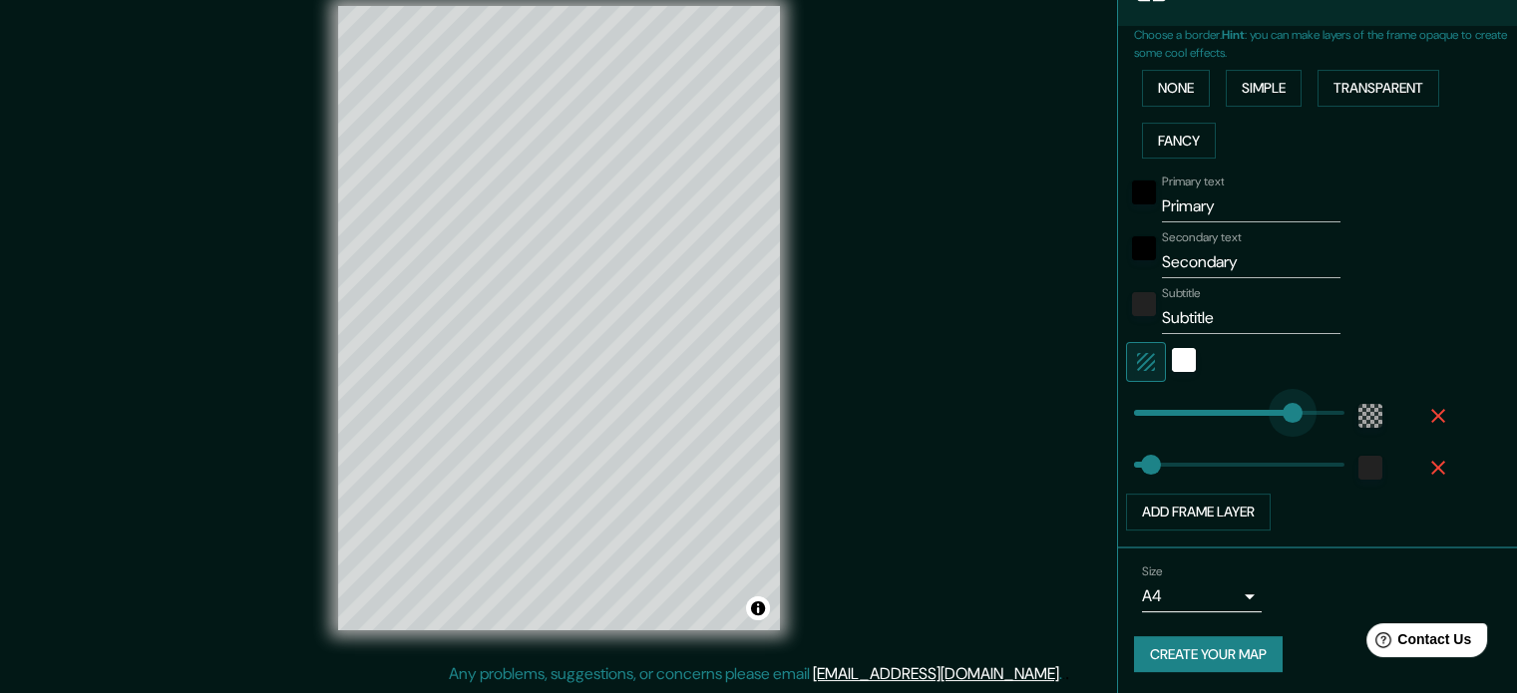
type input "363"
drag, startPoint x: 1215, startPoint y: 415, endPoint x: 1290, endPoint y: 418, distance: 75.8
type input "35"
type input "196"
drag, startPoint x: 1285, startPoint y: 418, endPoint x: 1212, endPoint y: 421, distance: 73.8
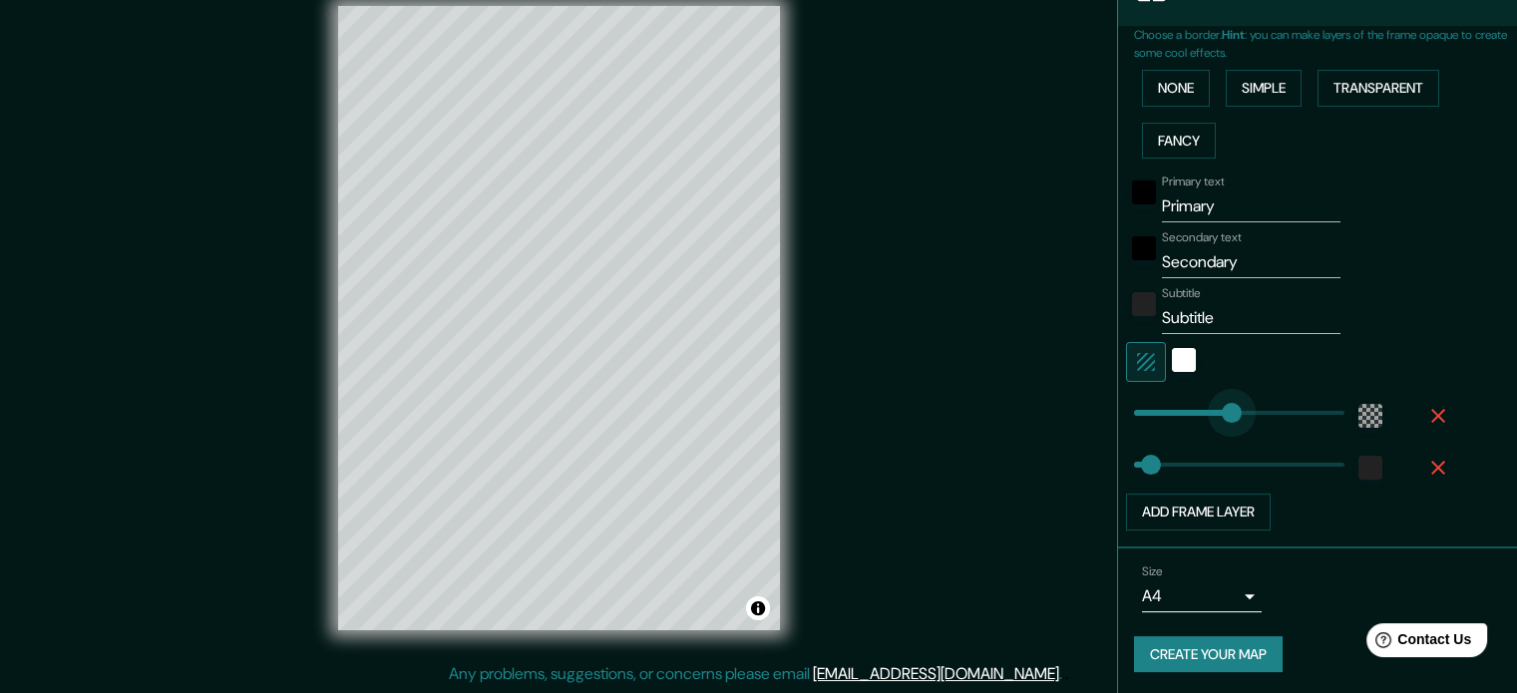
type input "35"
type input "154"
type input "165"
drag, startPoint x: 1150, startPoint y: 462, endPoint x: 1197, endPoint y: 465, distance: 47.0
type input "72"
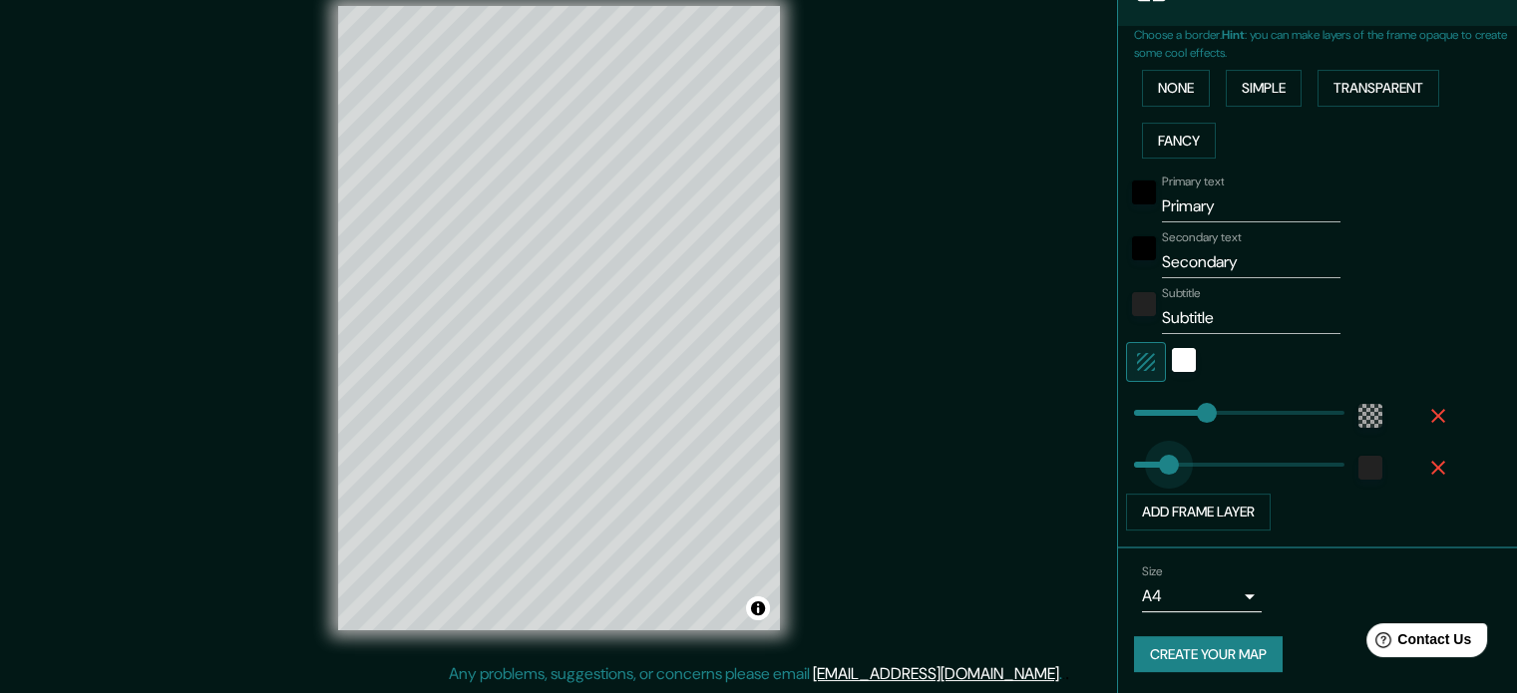
drag, startPoint x: 1162, startPoint y: 460, endPoint x: 1150, endPoint y: 458, distance: 12.1
type input "20"
drag, startPoint x: 1146, startPoint y: 457, endPoint x: 1128, endPoint y: 456, distance: 18.0
type input "47"
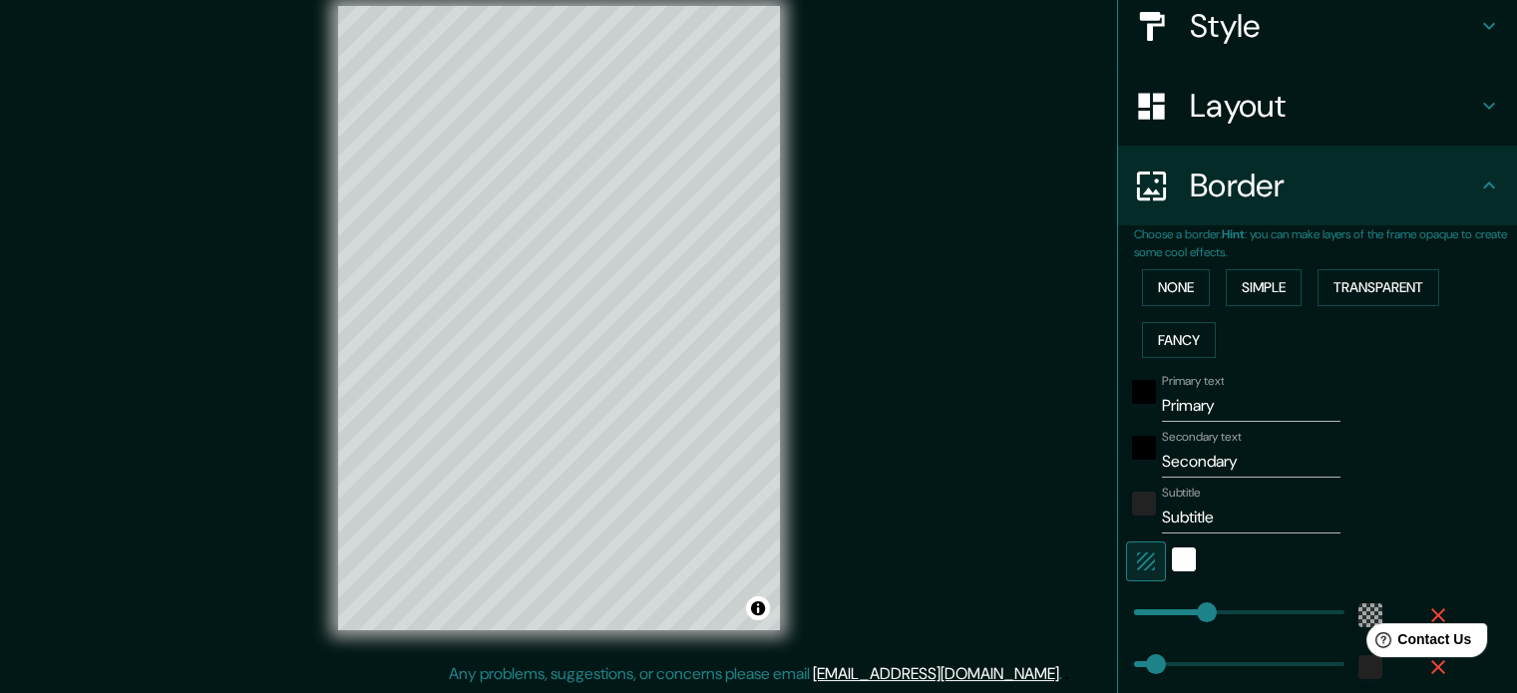
scroll to position [140, 0]
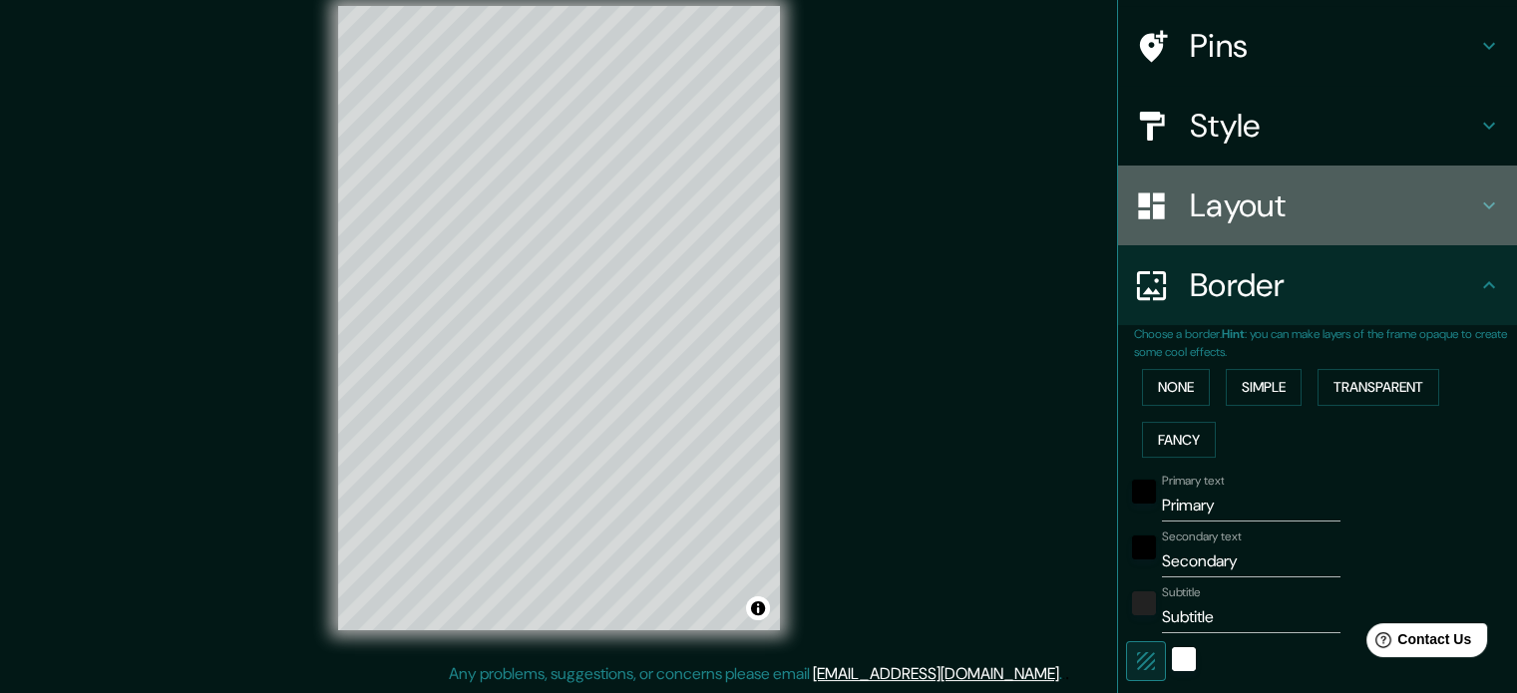
click at [1228, 232] on div "Layout" at bounding box center [1317, 206] width 399 height 80
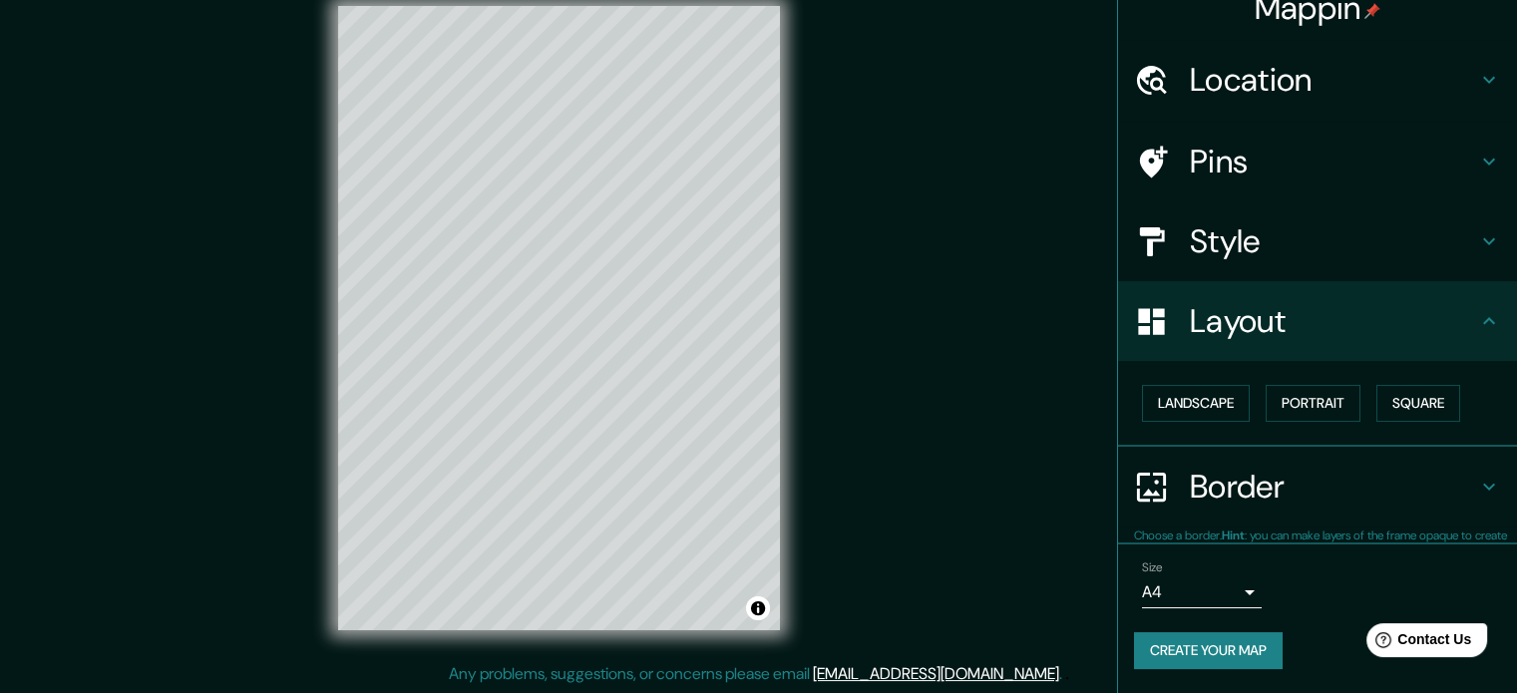
scroll to position [22, 0]
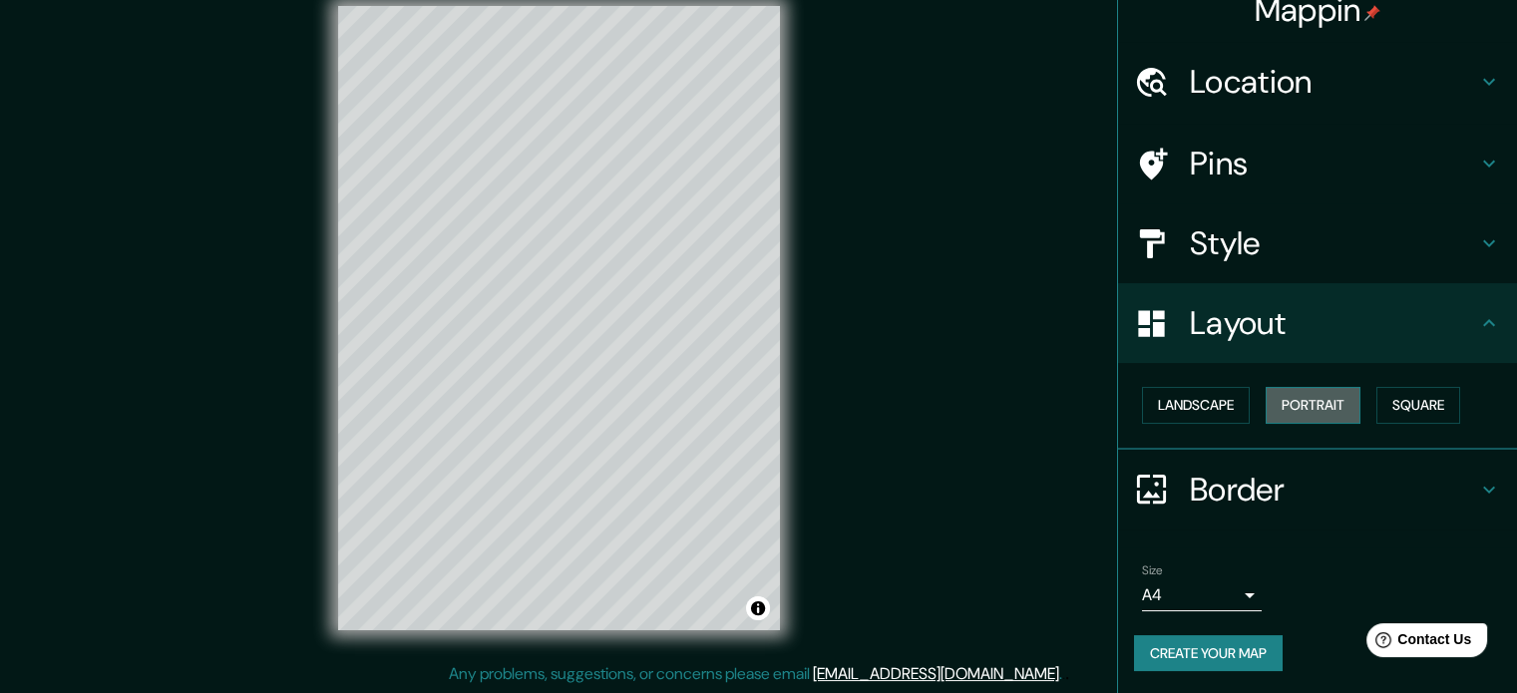
click at [1316, 394] on button "Portrait" at bounding box center [1312, 405] width 95 height 37
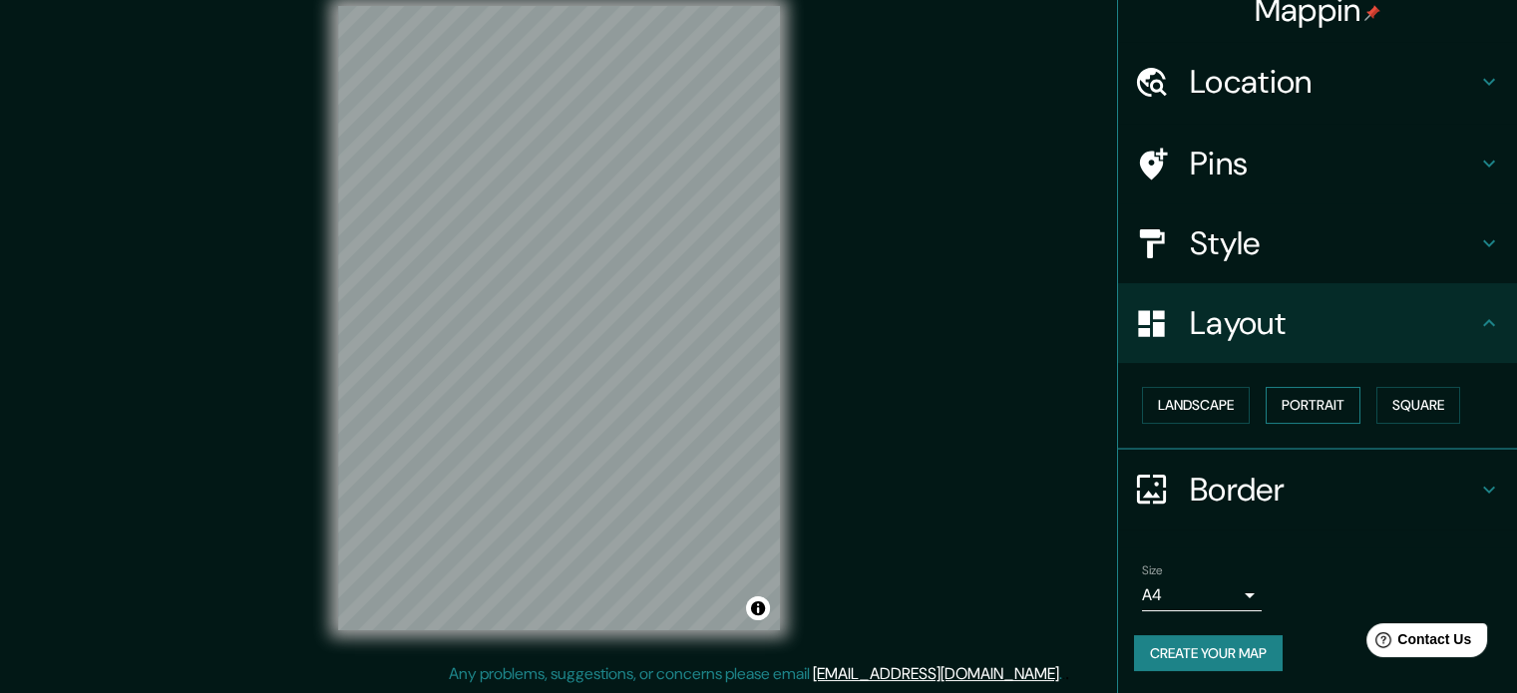
click at [1316, 395] on button "Portrait" at bounding box center [1312, 405] width 95 height 37
click at [1195, 400] on button "Landscape" at bounding box center [1196, 405] width 108 height 37
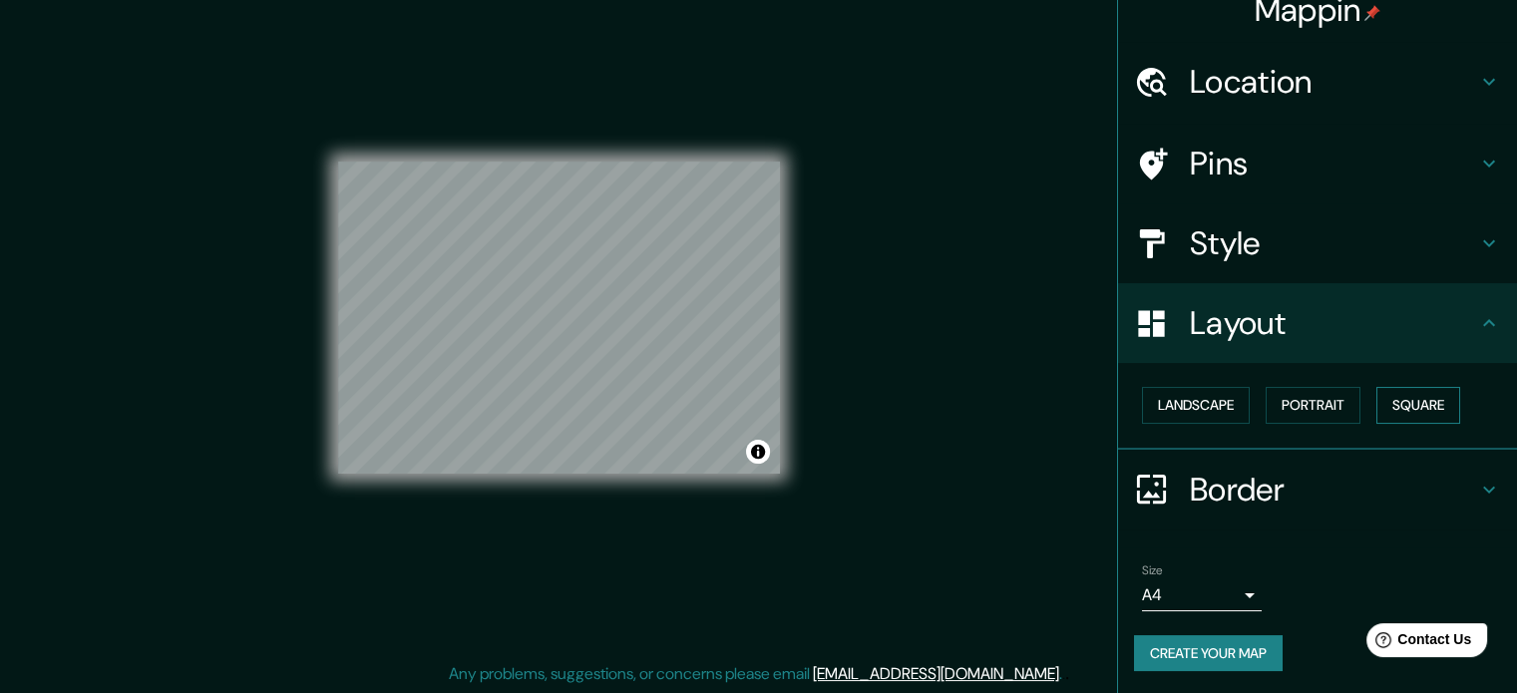
click at [1390, 402] on button "Square" at bounding box center [1418, 405] width 84 height 37
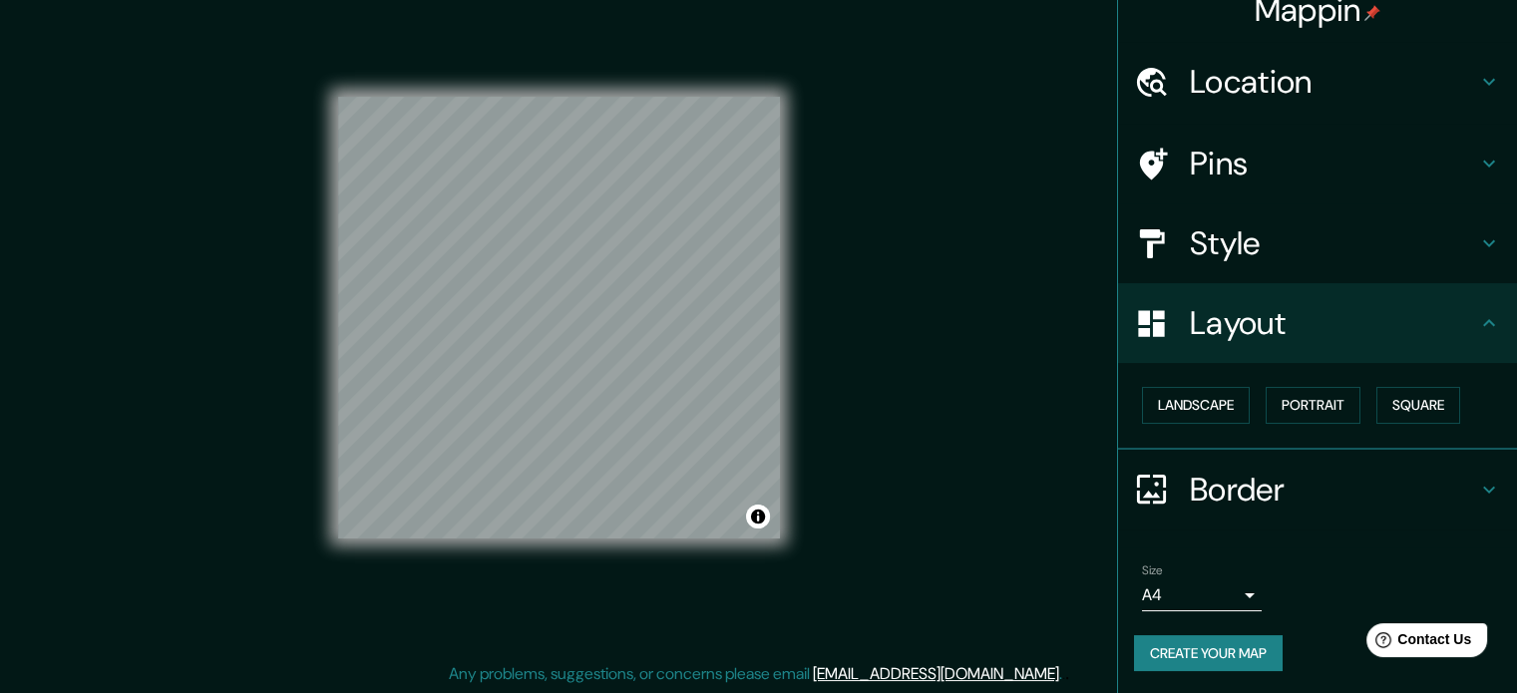
click at [1300, 496] on h4 "Border" at bounding box center [1333, 490] width 287 height 40
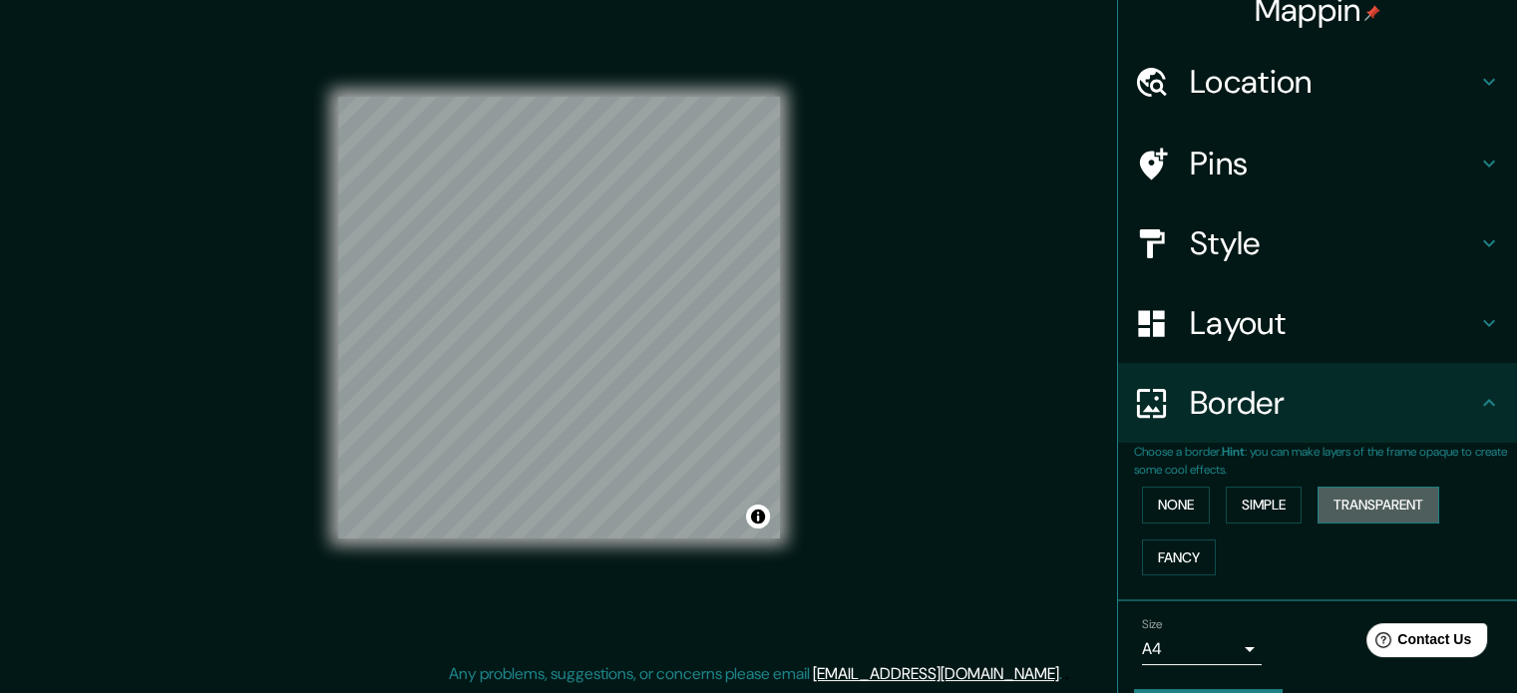
click at [1357, 501] on button "Transparent" at bounding box center [1378, 505] width 122 height 37
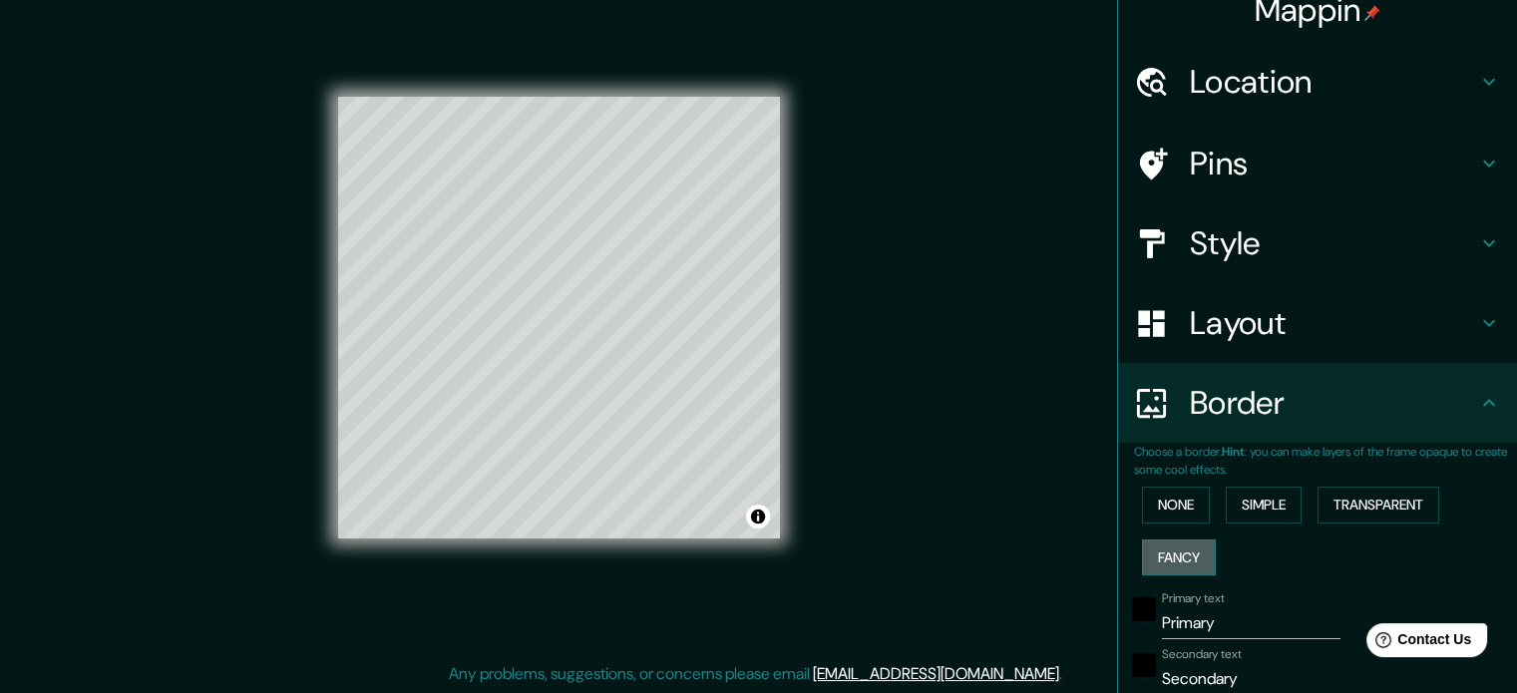
click at [1169, 553] on button "Fancy" at bounding box center [1179, 557] width 74 height 37
click at [1368, 511] on button "Transparent" at bounding box center [1378, 505] width 122 height 37
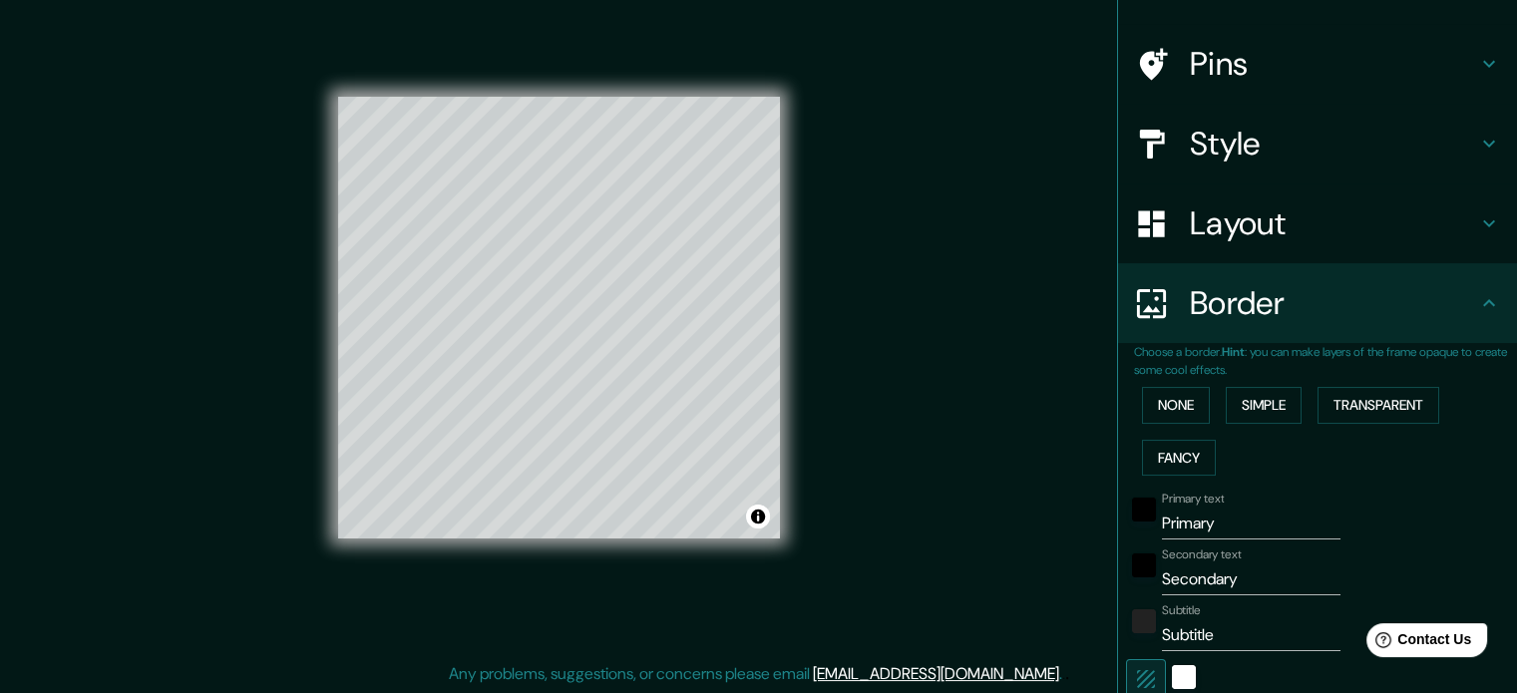
scroll to position [221, 0]
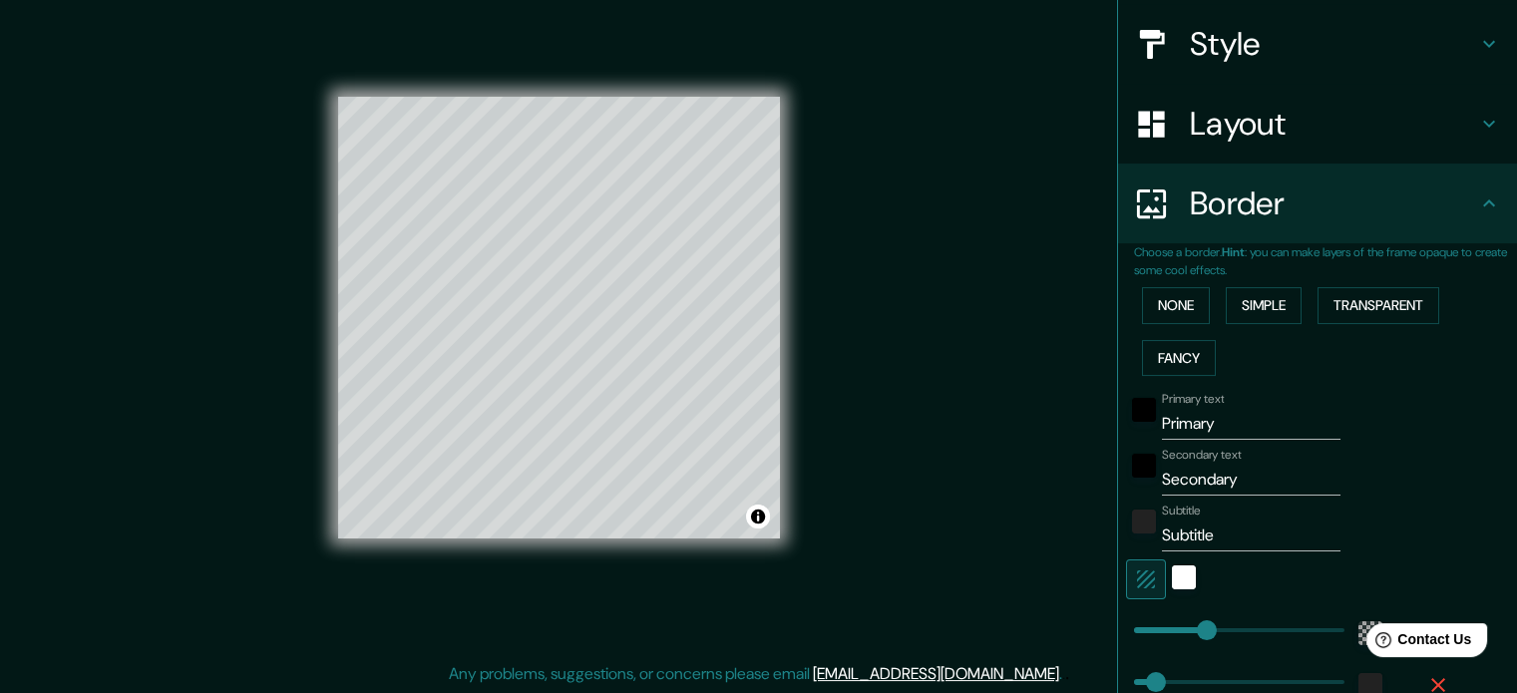
click at [1205, 426] on input "Primary" at bounding box center [1251, 424] width 178 height 32
drag, startPoint x: 1217, startPoint y: 424, endPoint x: 1134, endPoint y: 406, distance: 84.7
click at [1134, 406] on div "Primary text Primary" at bounding box center [1289, 416] width 327 height 48
type input "SAN BENITO"
drag, startPoint x: 1244, startPoint y: 479, endPoint x: 1106, endPoint y: 474, distance: 138.7
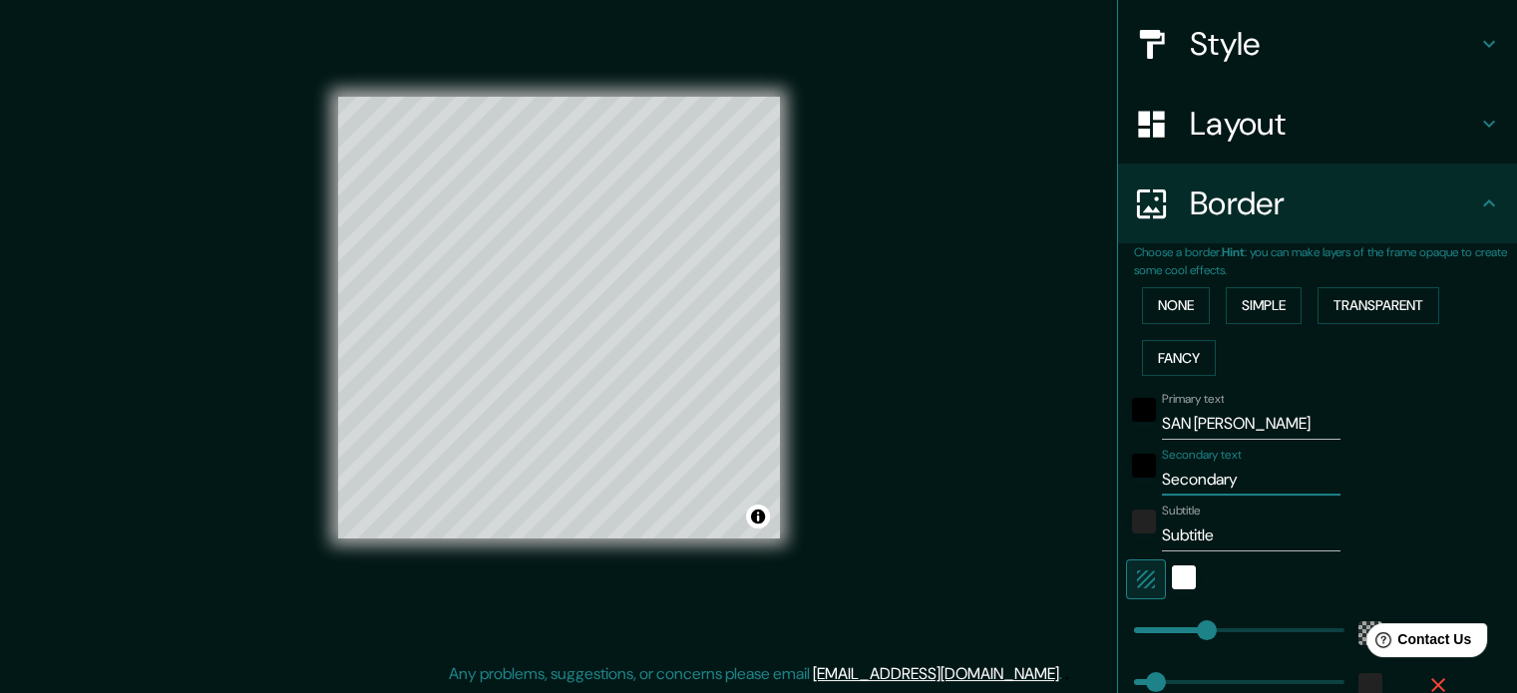
click at [1118, 475] on div "Choose a border. Hint : you can make layers of the frame opaque to create some …" at bounding box center [1317, 504] width 399 height 522
type input "CARABAYLLO"
click at [1196, 520] on input "Subtitle" at bounding box center [1251, 536] width 178 height 32
drag, startPoint x: 1220, startPoint y: 525, endPoint x: 1121, endPoint y: 515, distance: 100.3
click at [1126, 515] on div "Subtitle Subtitle" at bounding box center [1289, 528] width 327 height 48
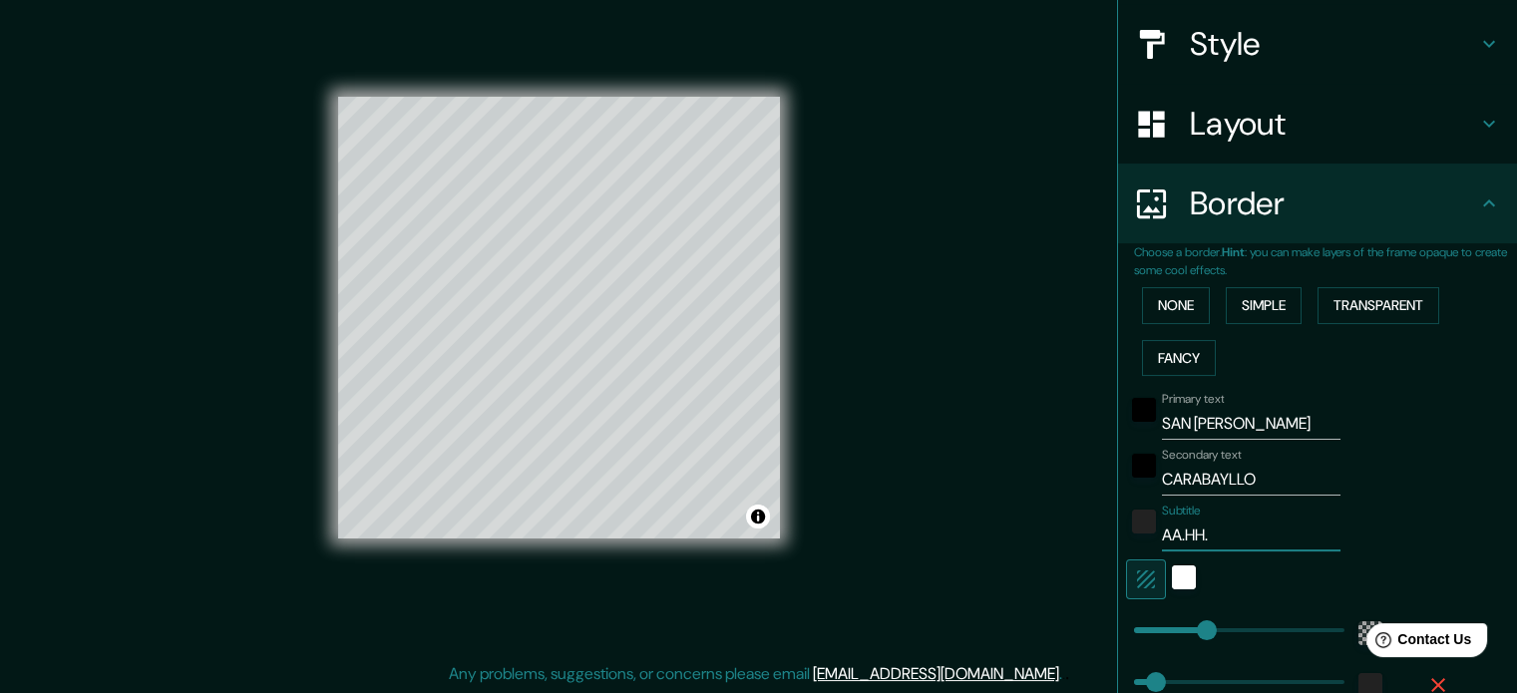
type input "AA.HH."
click at [1367, 514] on div "Subtitle AA.HH." at bounding box center [1289, 528] width 327 height 48
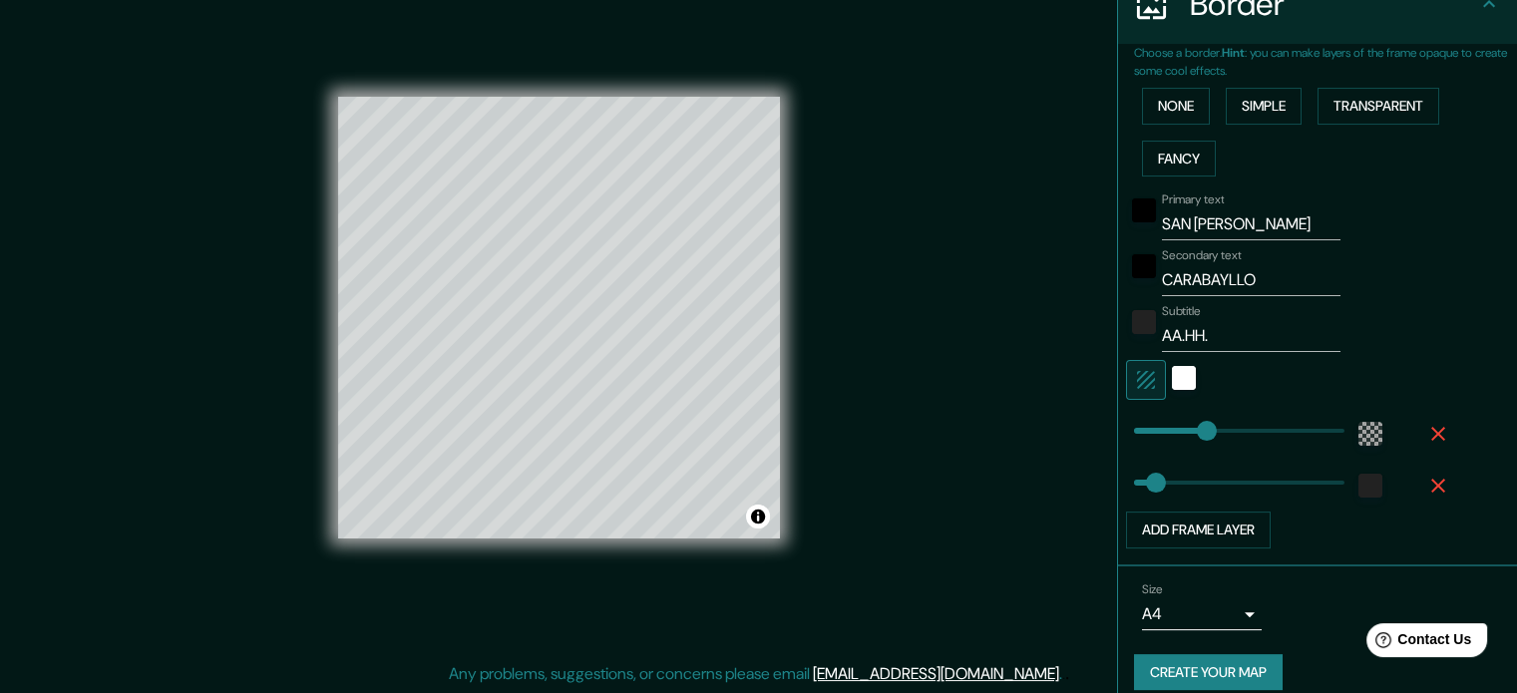
scroll to position [439, 0]
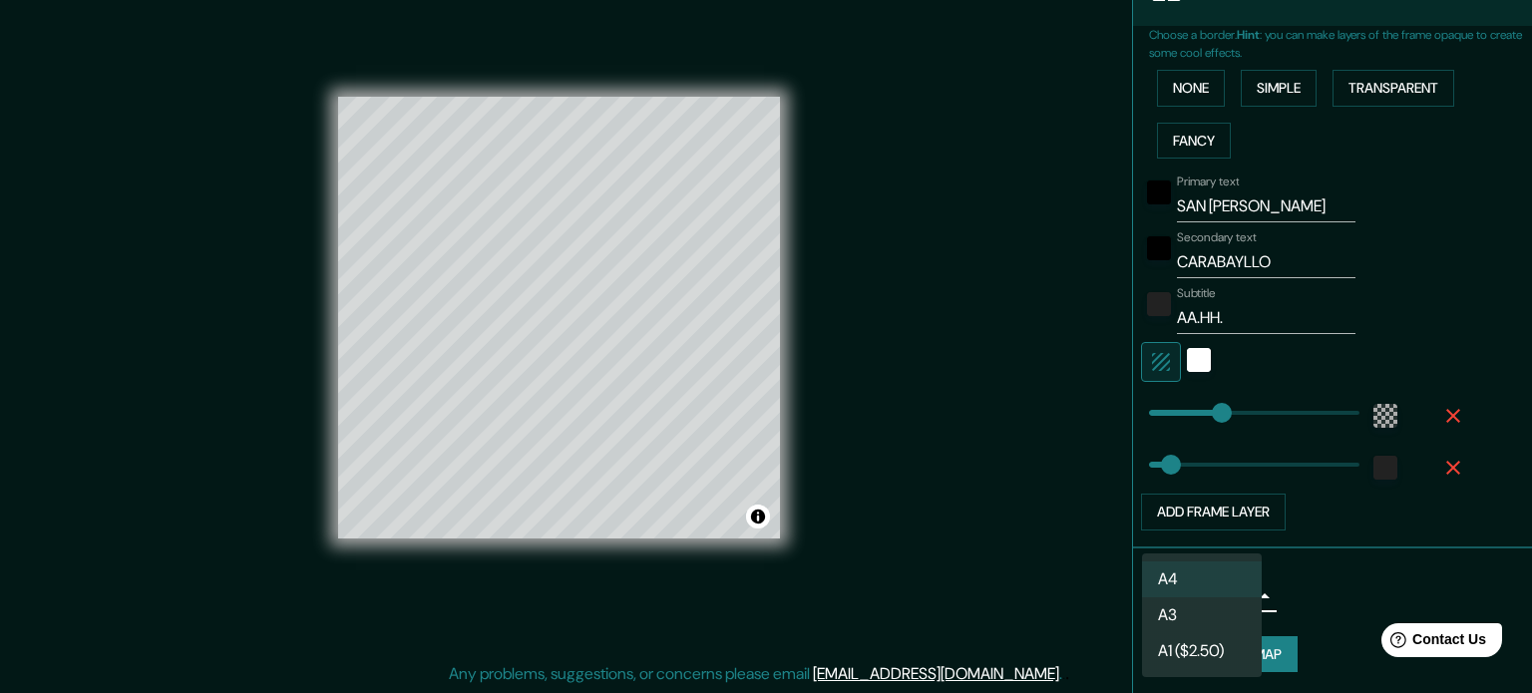
click at [1236, 578] on body "Mappin Location Lima, Provincia de Lima, Perú Pins Style Layout Border Choose a…" at bounding box center [766, 320] width 1532 height 693
click at [1375, 581] on div at bounding box center [766, 346] width 1532 height 693
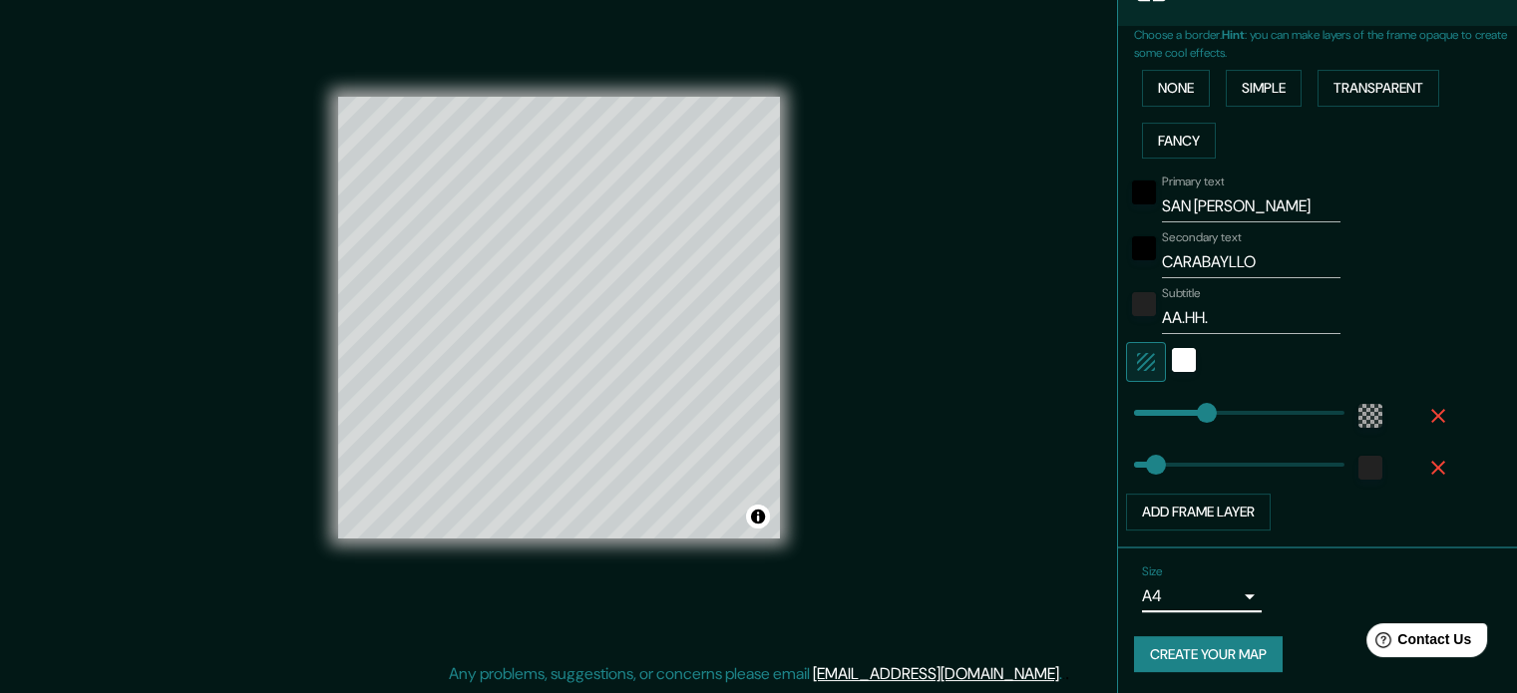
click at [1228, 645] on button "Create your map" at bounding box center [1208, 654] width 149 height 37
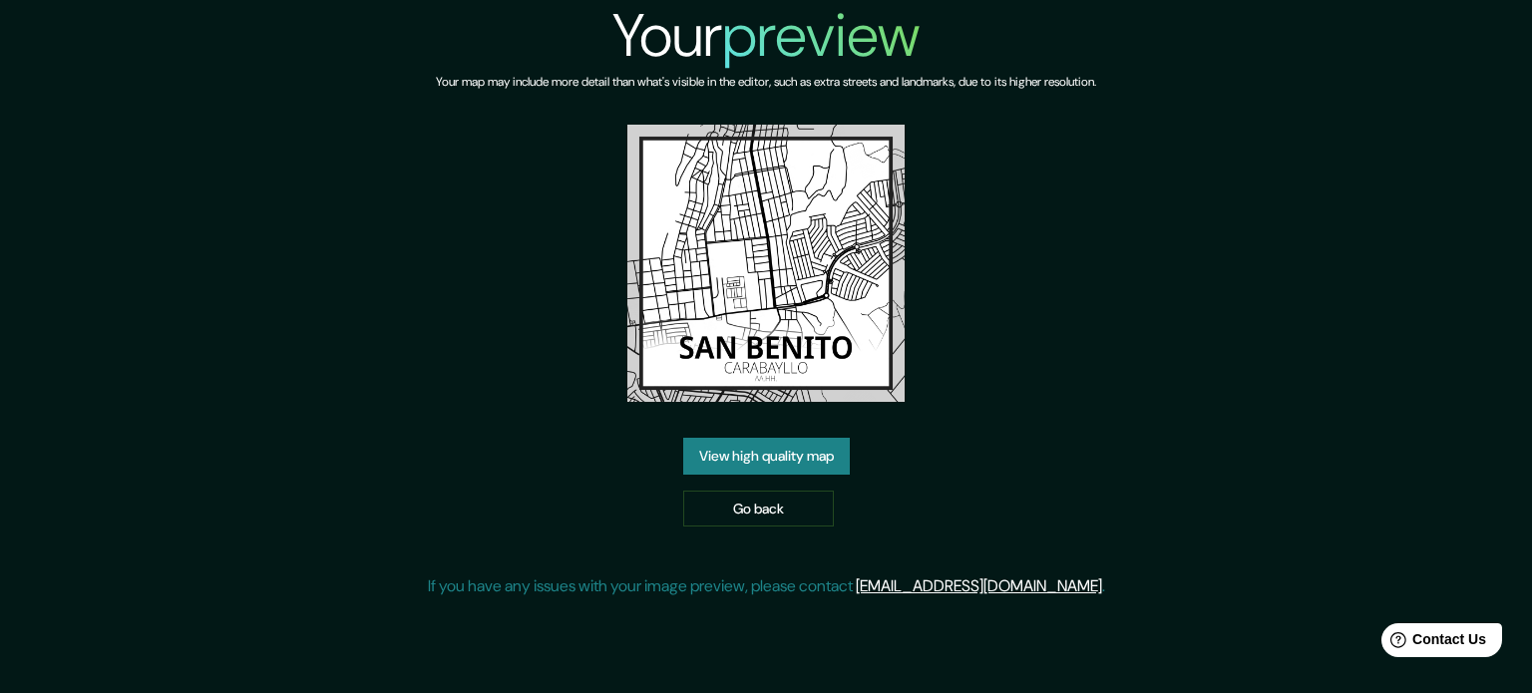
click at [818, 458] on link "View high quality map" at bounding box center [766, 456] width 167 height 37
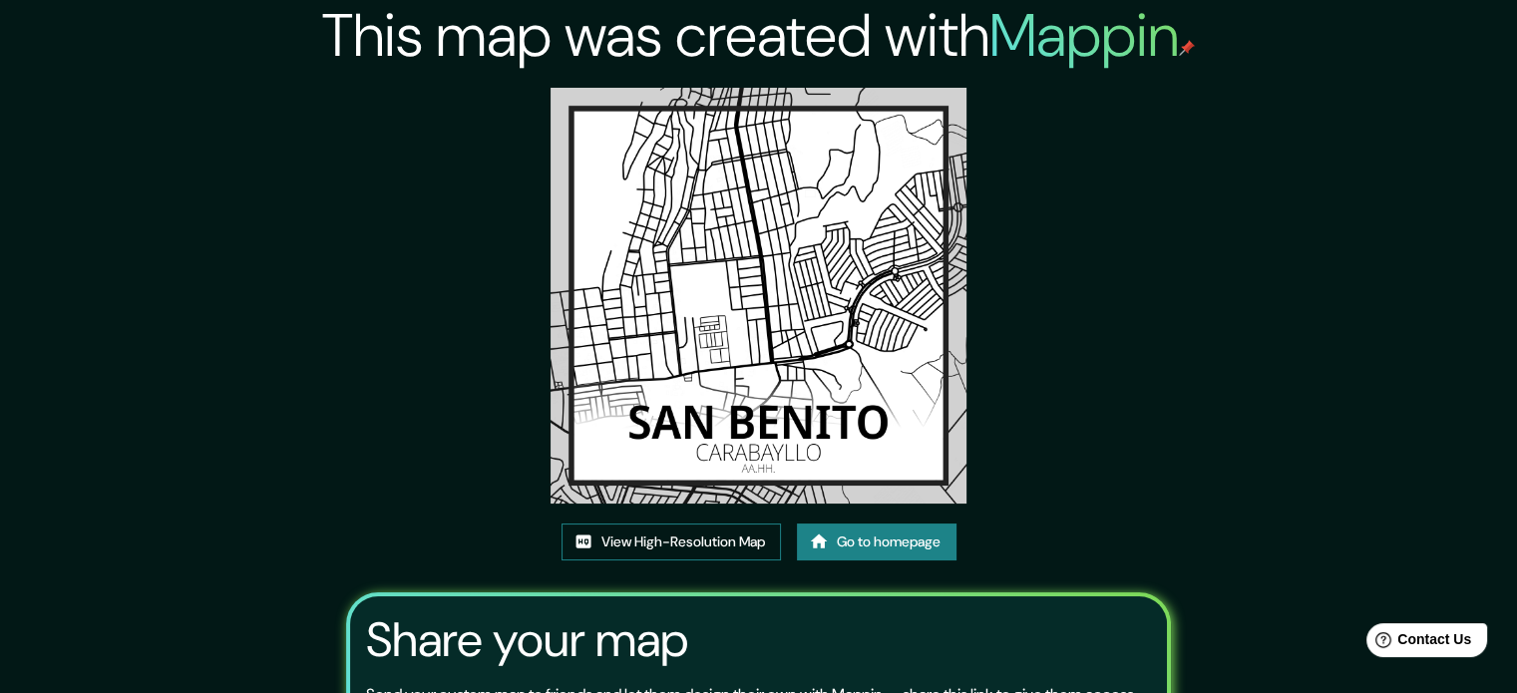
click at [718, 544] on link "View High-Resolution Map" at bounding box center [670, 541] width 219 height 37
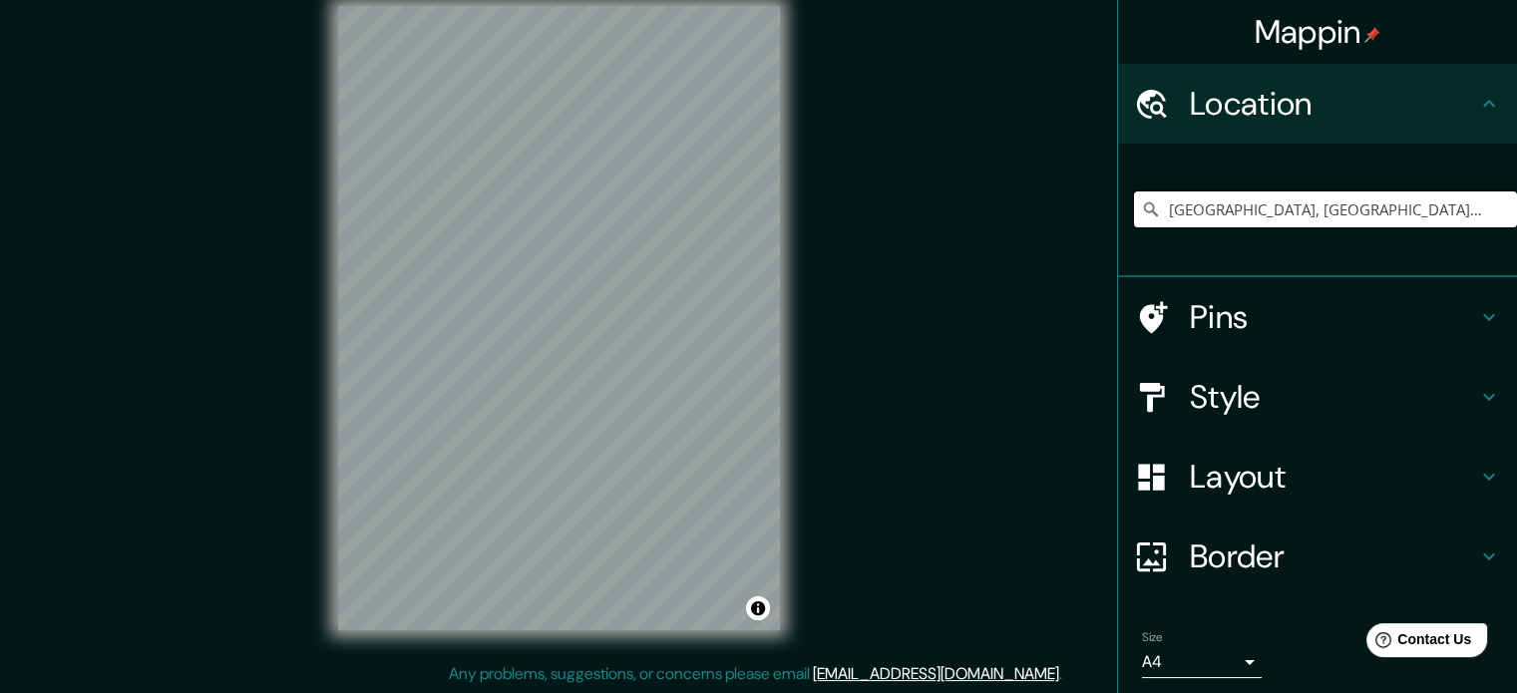
click at [1355, 220] on input "[GEOGRAPHIC_DATA], [GEOGRAPHIC_DATA], [GEOGRAPHIC_DATA]" at bounding box center [1325, 209] width 383 height 36
click at [1404, 206] on input "[GEOGRAPHIC_DATA], [GEOGRAPHIC_DATA], [GEOGRAPHIC_DATA]" at bounding box center [1325, 209] width 383 height 36
click at [1402, 198] on input "[GEOGRAPHIC_DATA], [GEOGRAPHIC_DATA], [GEOGRAPHIC_DATA]" at bounding box center [1325, 209] width 383 height 36
click at [1380, 208] on input "[GEOGRAPHIC_DATA], [GEOGRAPHIC_DATA], [GEOGRAPHIC_DATA]" at bounding box center [1325, 209] width 383 height 36
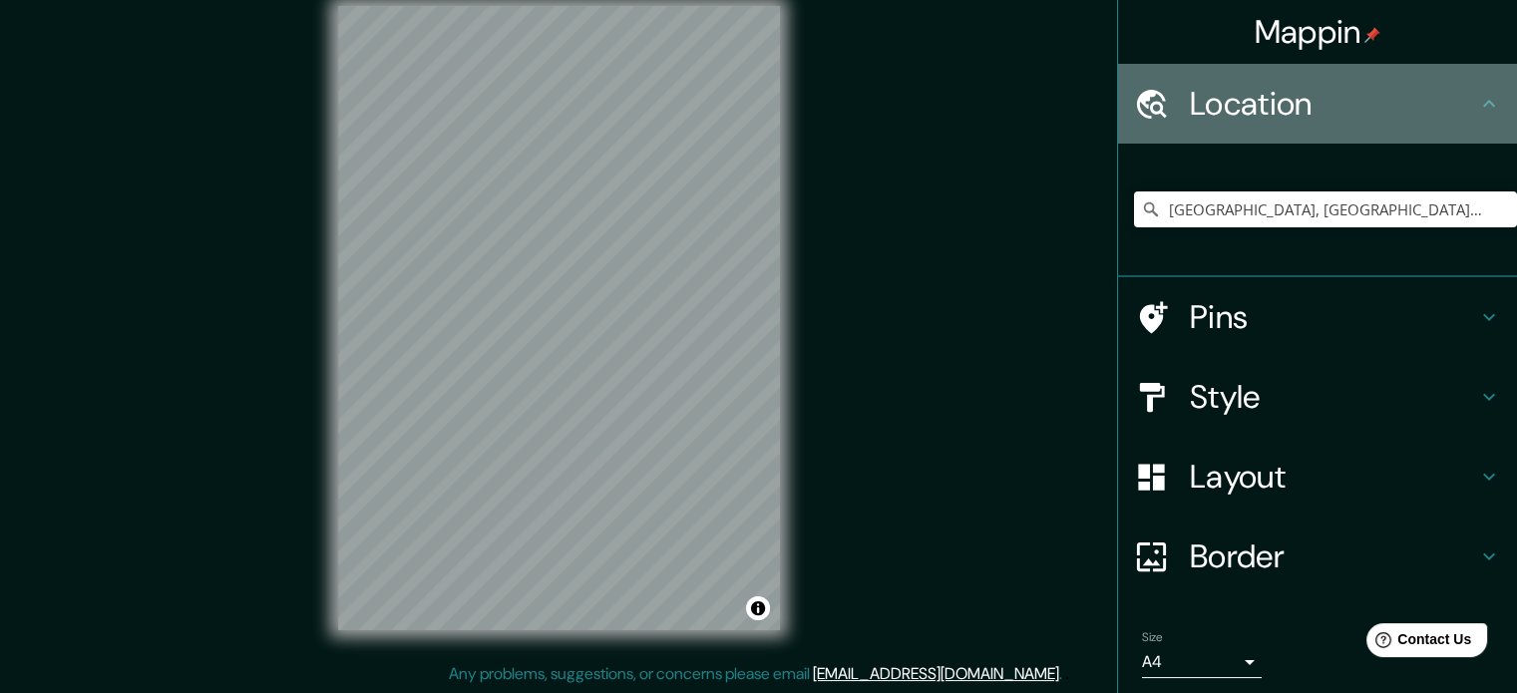
click at [1376, 105] on h4 "Location" at bounding box center [1333, 104] width 287 height 40
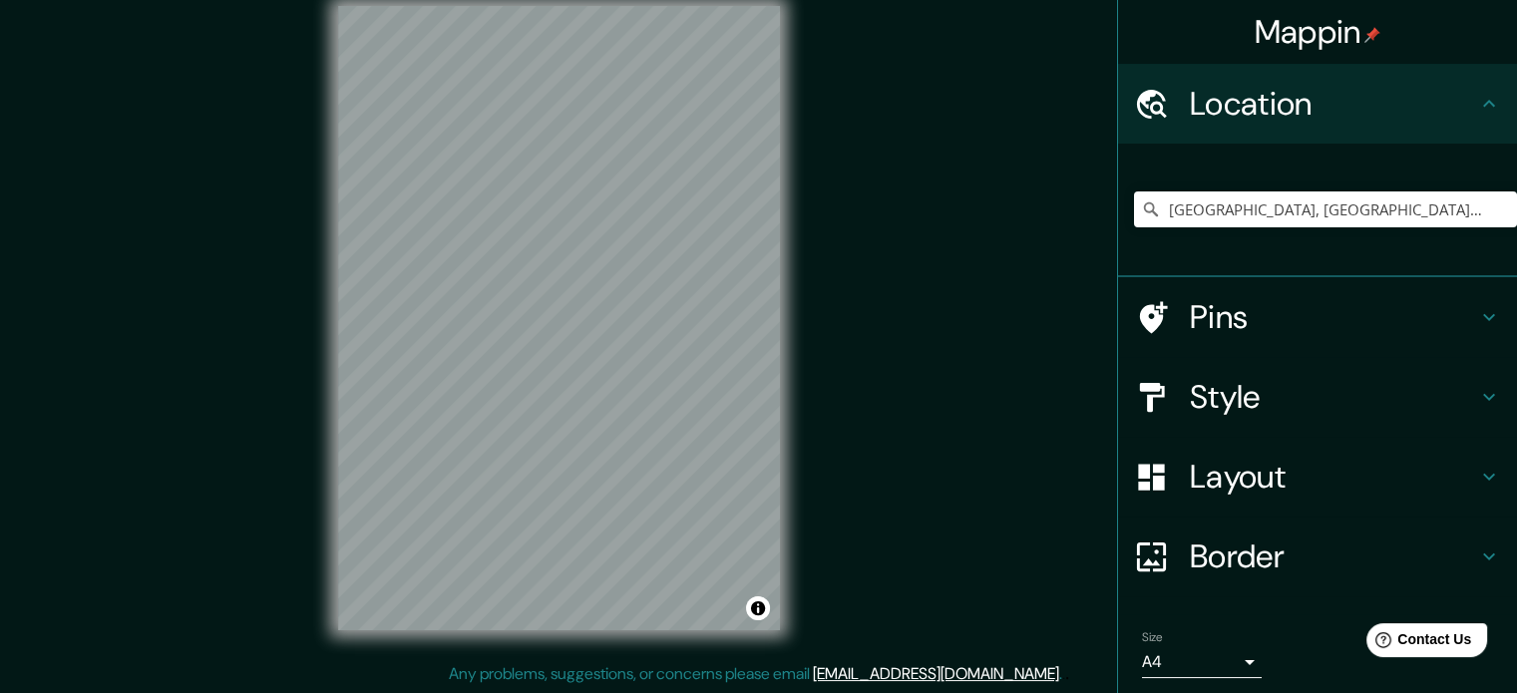
click at [1376, 104] on h4 "Location" at bounding box center [1333, 104] width 287 height 40
click at [1477, 115] on icon at bounding box center [1489, 104] width 24 height 24
click at [1483, 105] on icon at bounding box center [1489, 103] width 12 height 7
click at [1337, 225] on input "Pick your city or area" at bounding box center [1325, 209] width 383 height 36
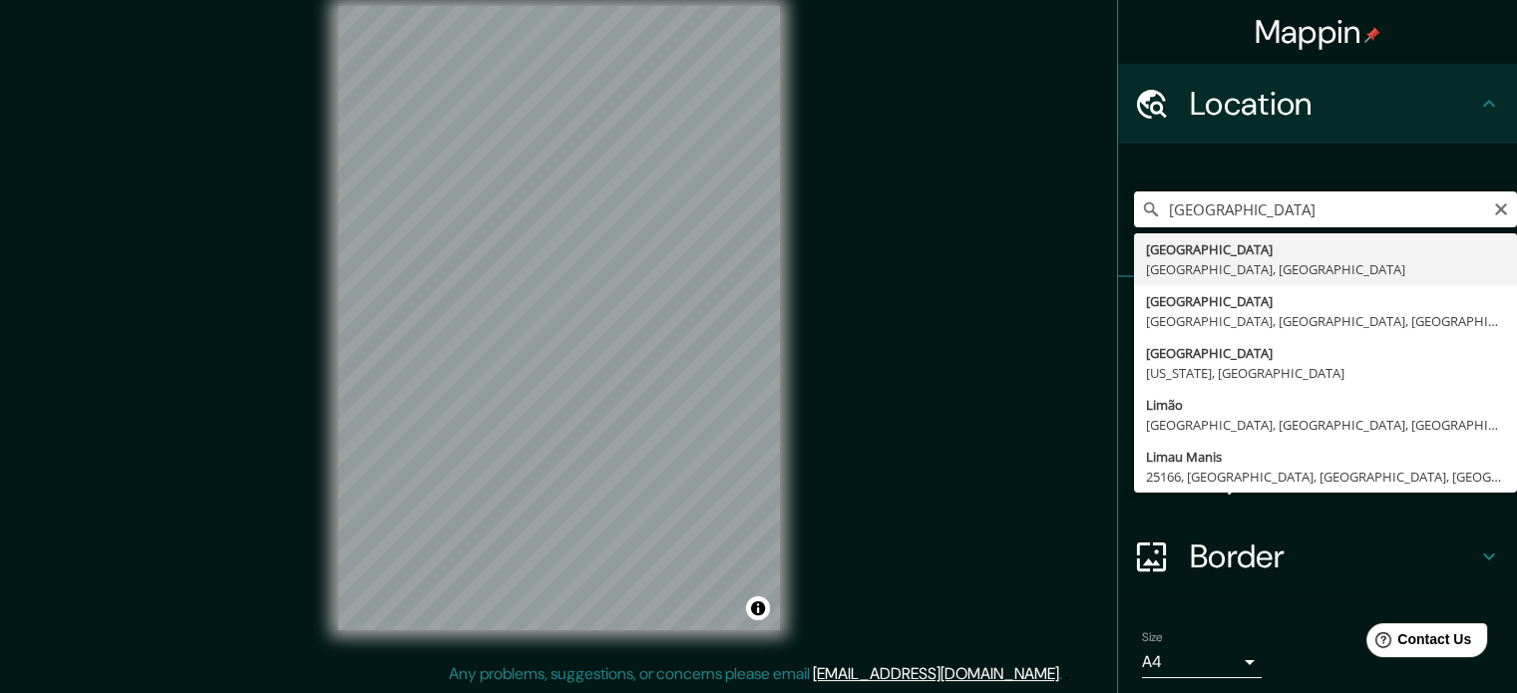
type input "[GEOGRAPHIC_DATA], [GEOGRAPHIC_DATA], [GEOGRAPHIC_DATA]"
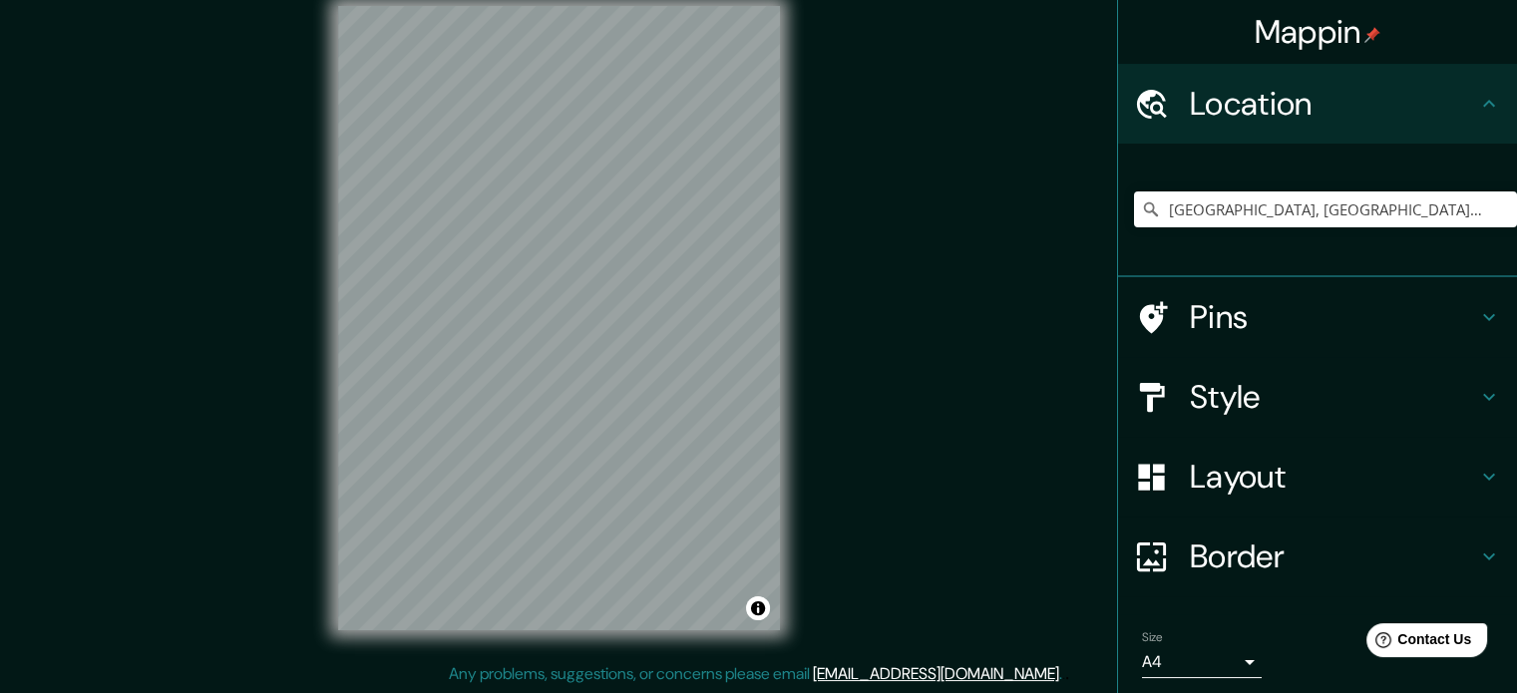
click at [583, 677] on div "Mappin Location [GEOGRAPHIC_DATA], [GEOGRAPHIC_DATA], [GEOGRAPHIC_DATA] Pins St…" at bounding box center [758, 334] width 1517 height 720
